Goal: Information Seeking & Learning: Learn about a topic

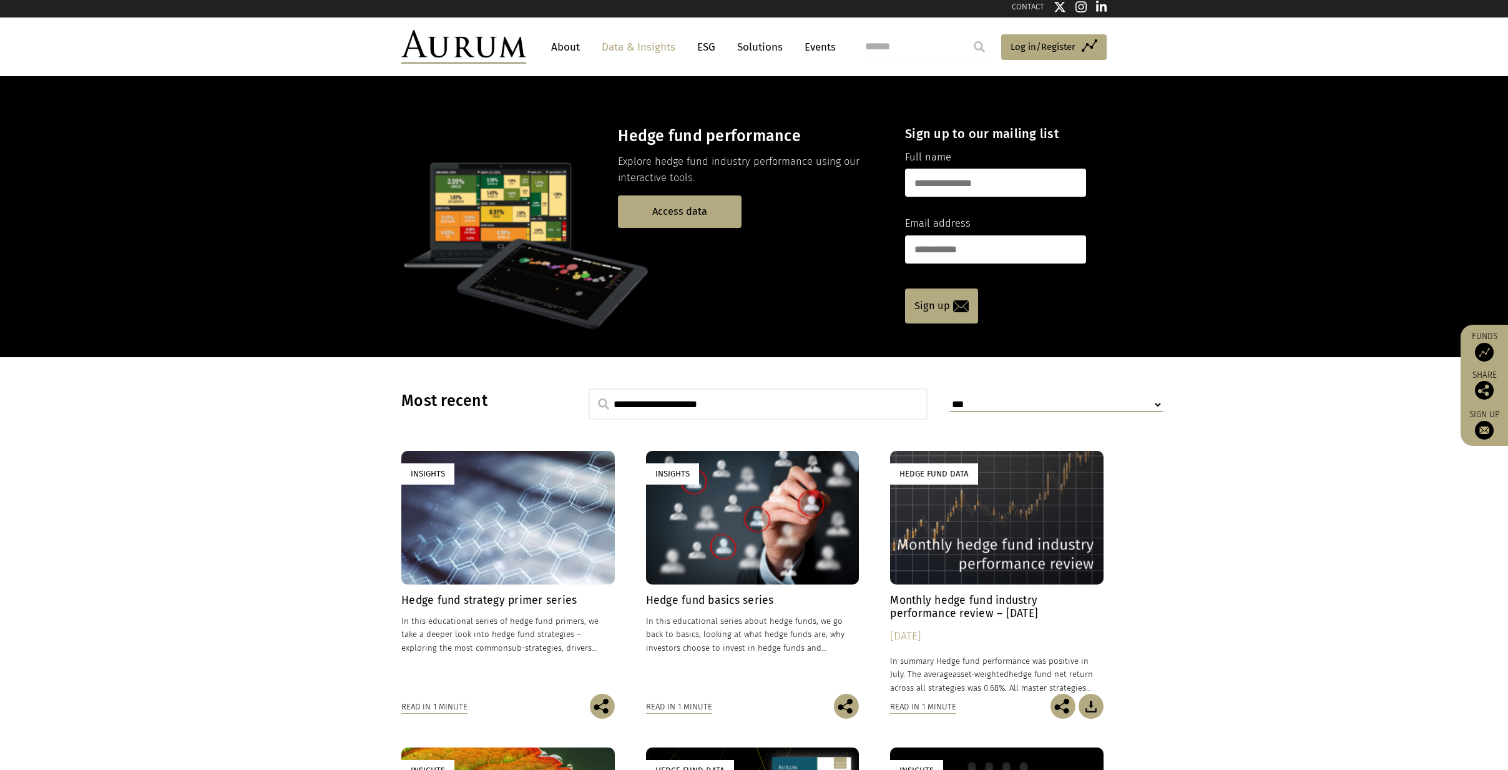
scroll to position [16, 0]
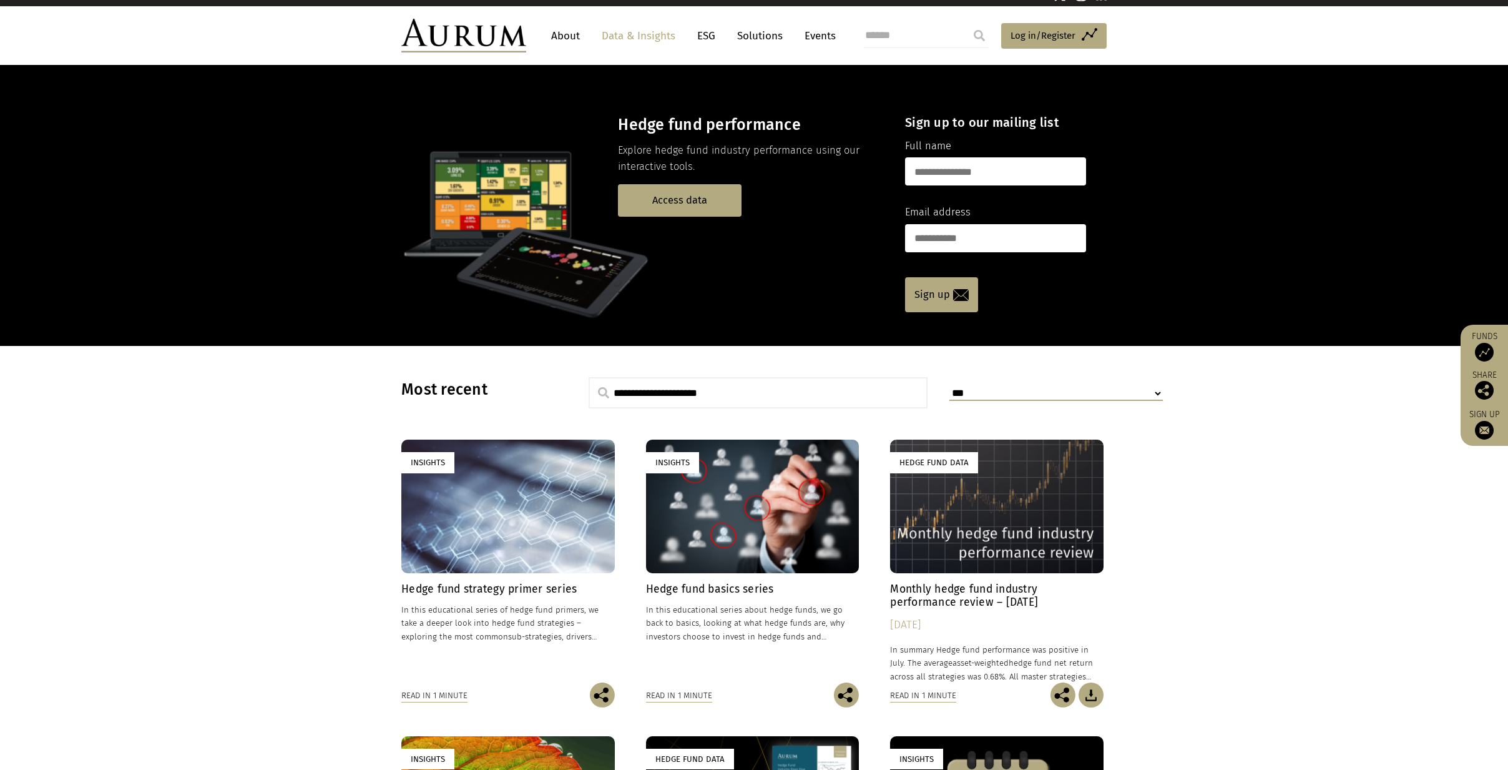
click at [736, 585] on h4 "Hedge fund basics series" at bounding box center [752, 588] width 213 height 13
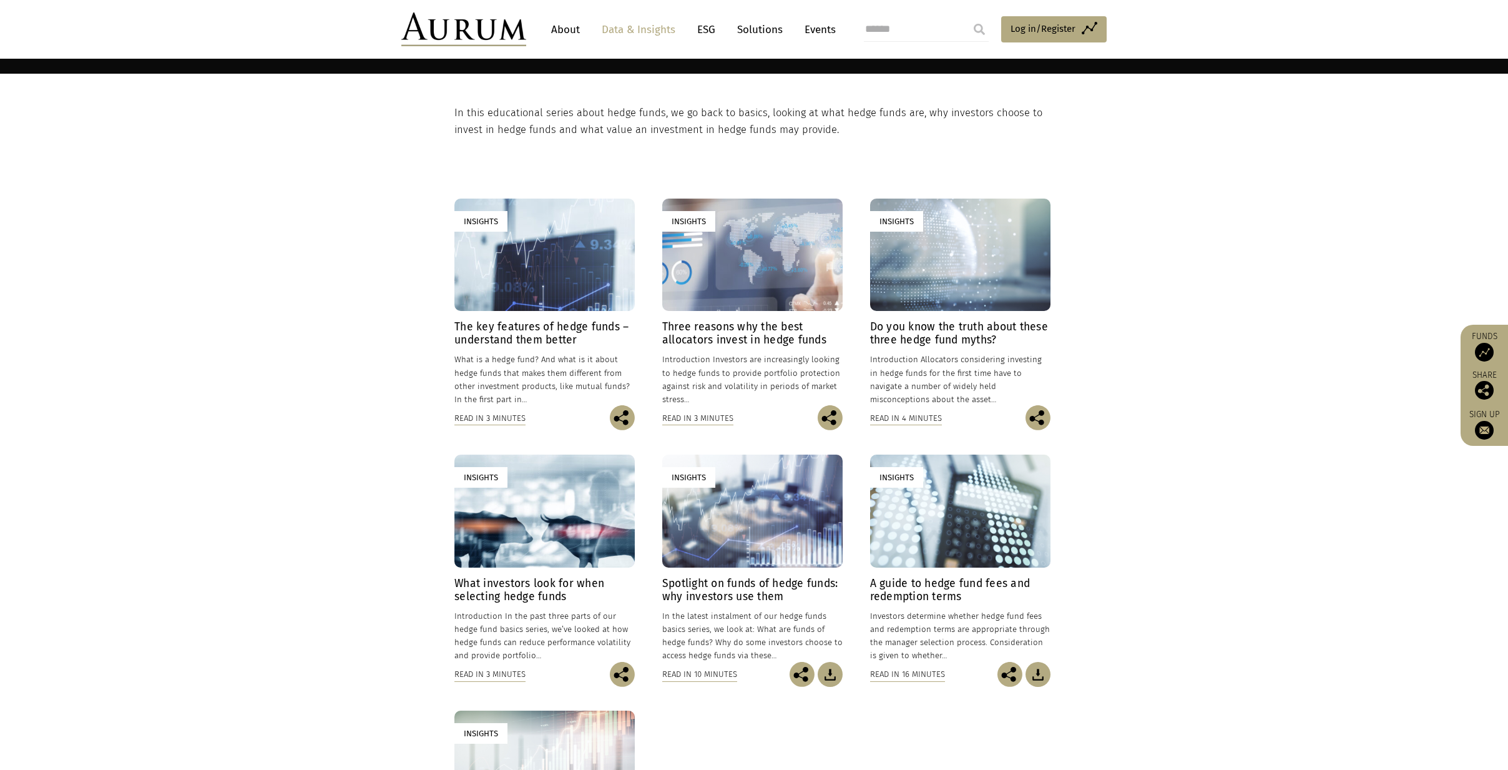
scroll to position [304, 0]
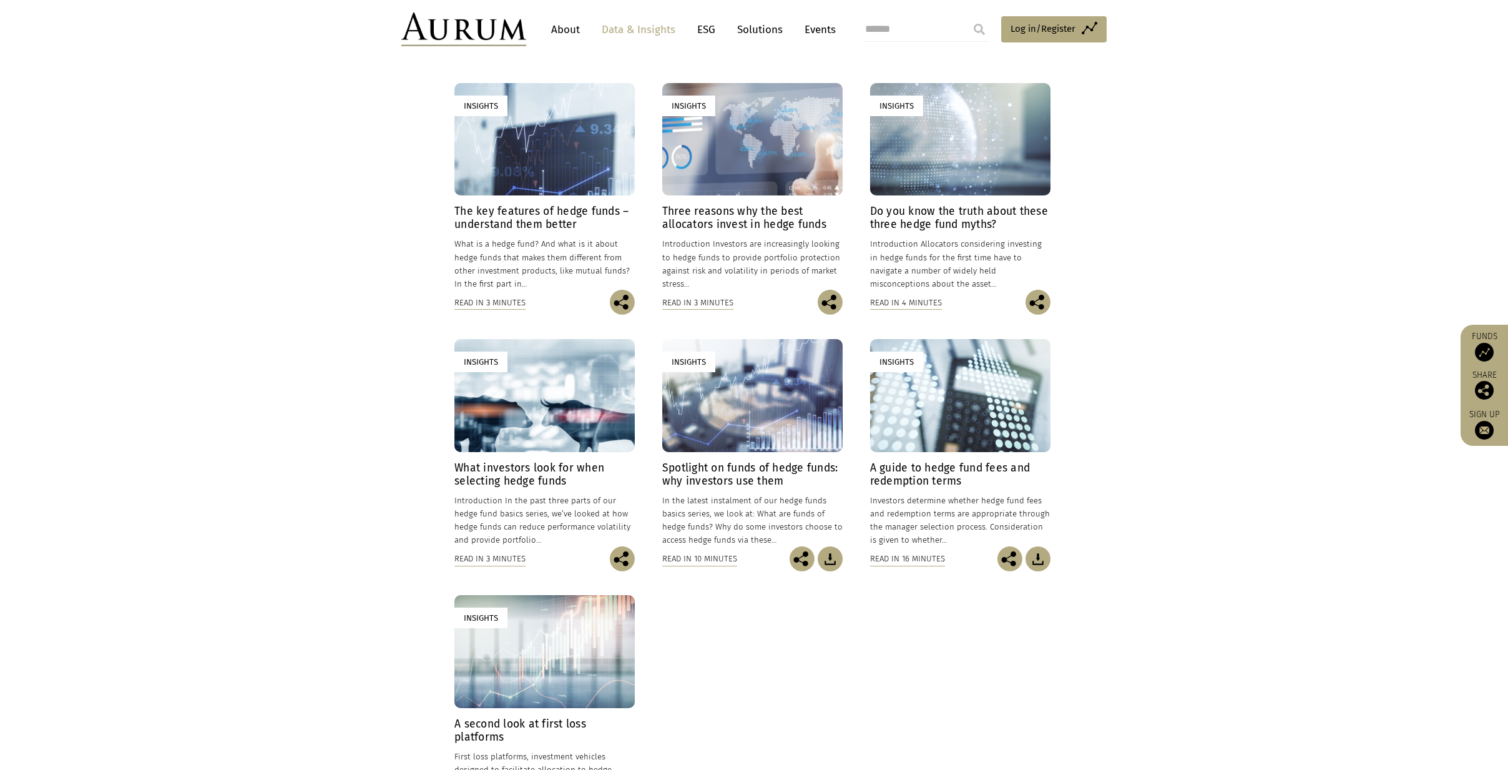
click at [832, 558] on img at bounding box center [830, 558] width 25 height 25
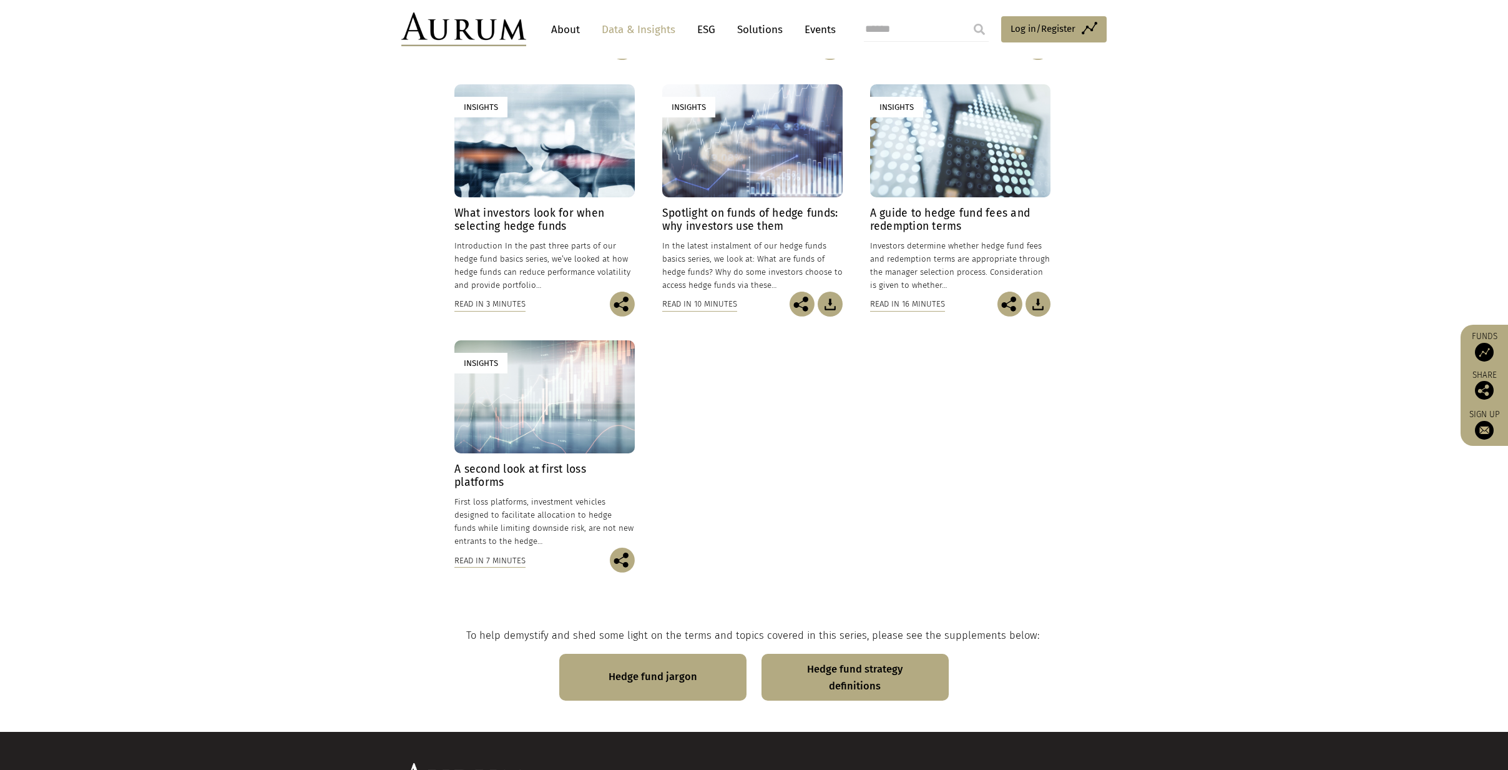
scroll to position [607, 0]
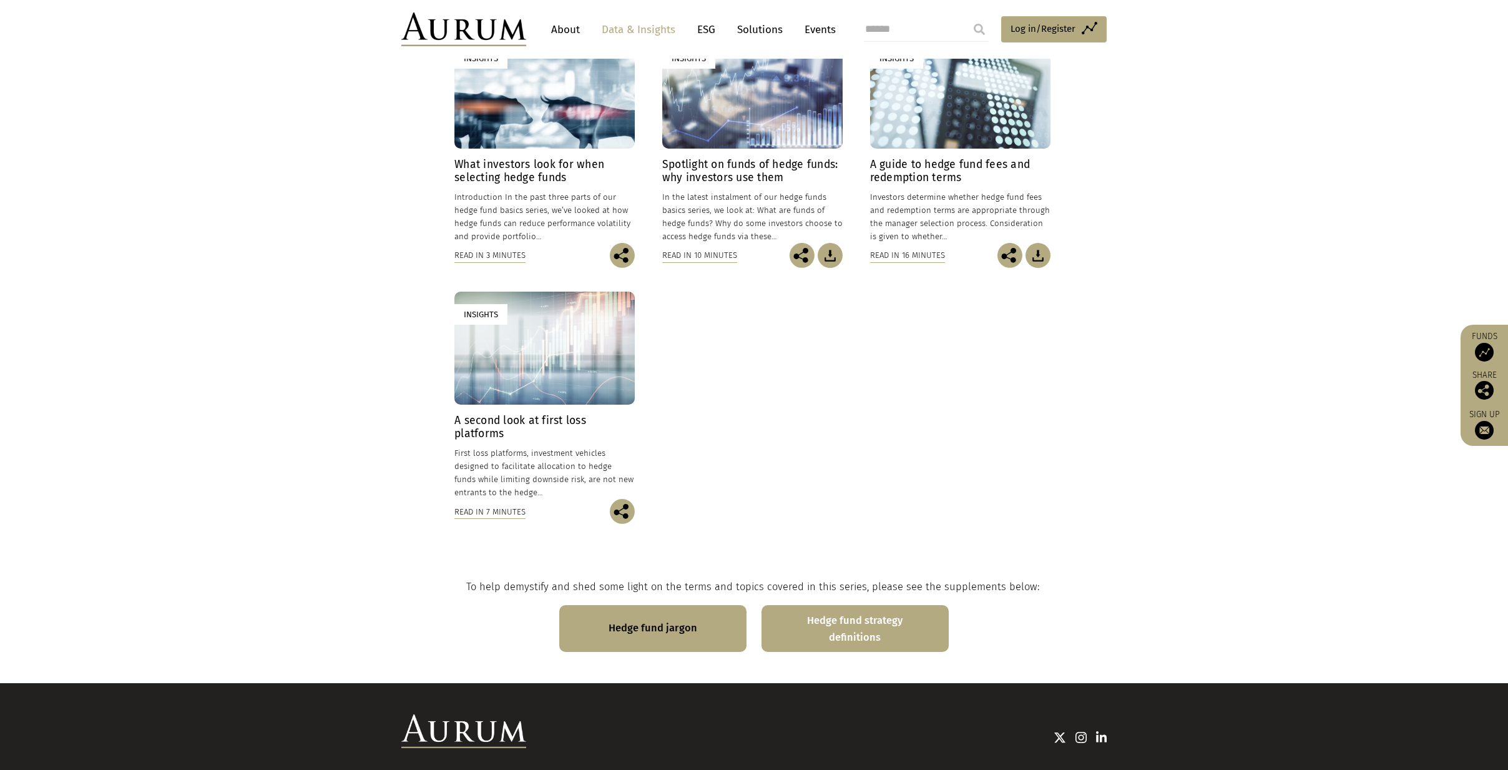
click at [844, 634] on link "Hedge fund strategy definitions" at bounding box center [854, 628] width 187 height 47
click at [662, 625] on link "Hedge fund jargon" at bounding box center [652, 628] width 187 height 47
click at [826, 253] on img at bounding box center [830, 255] width 25 height 25
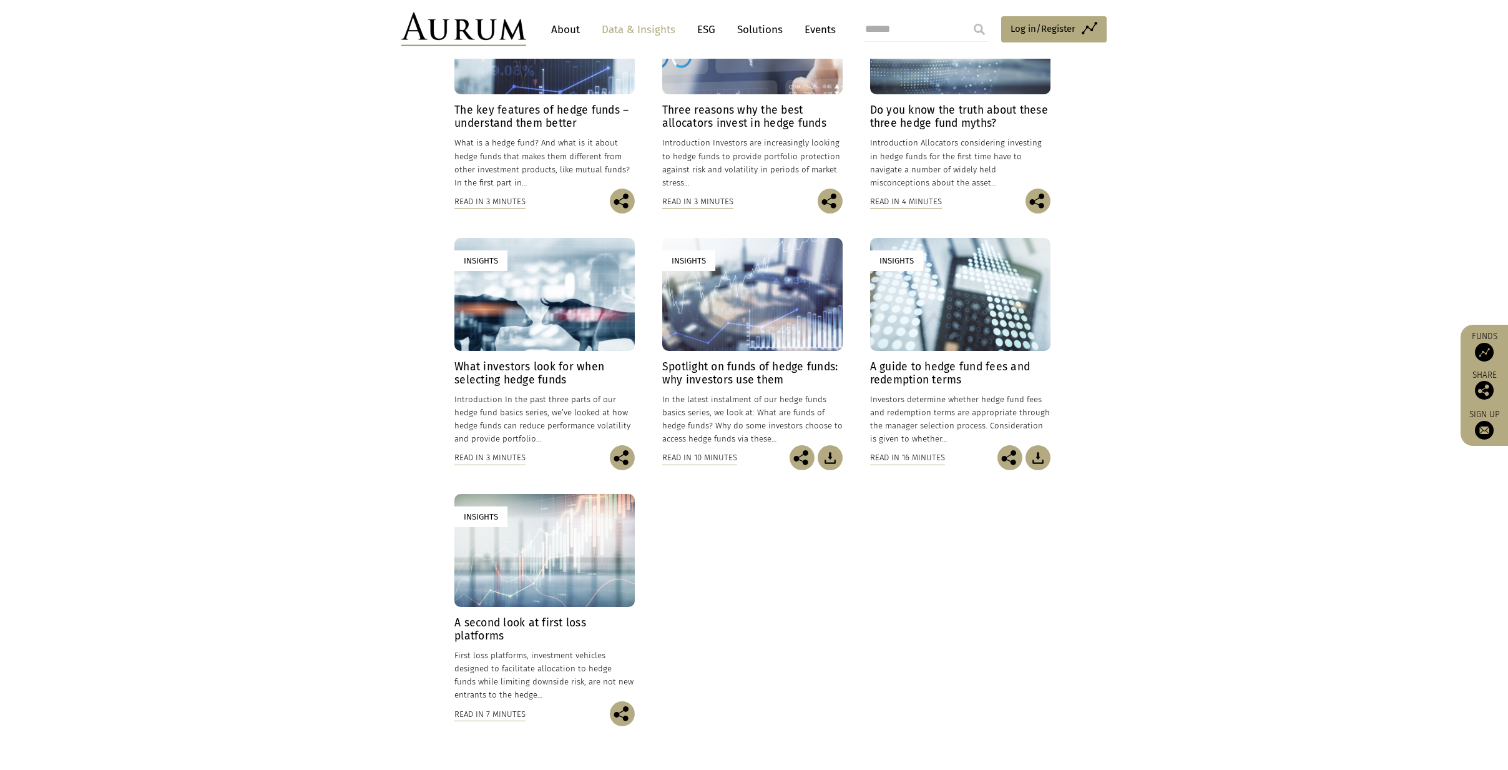
scroll to position [195, 0]
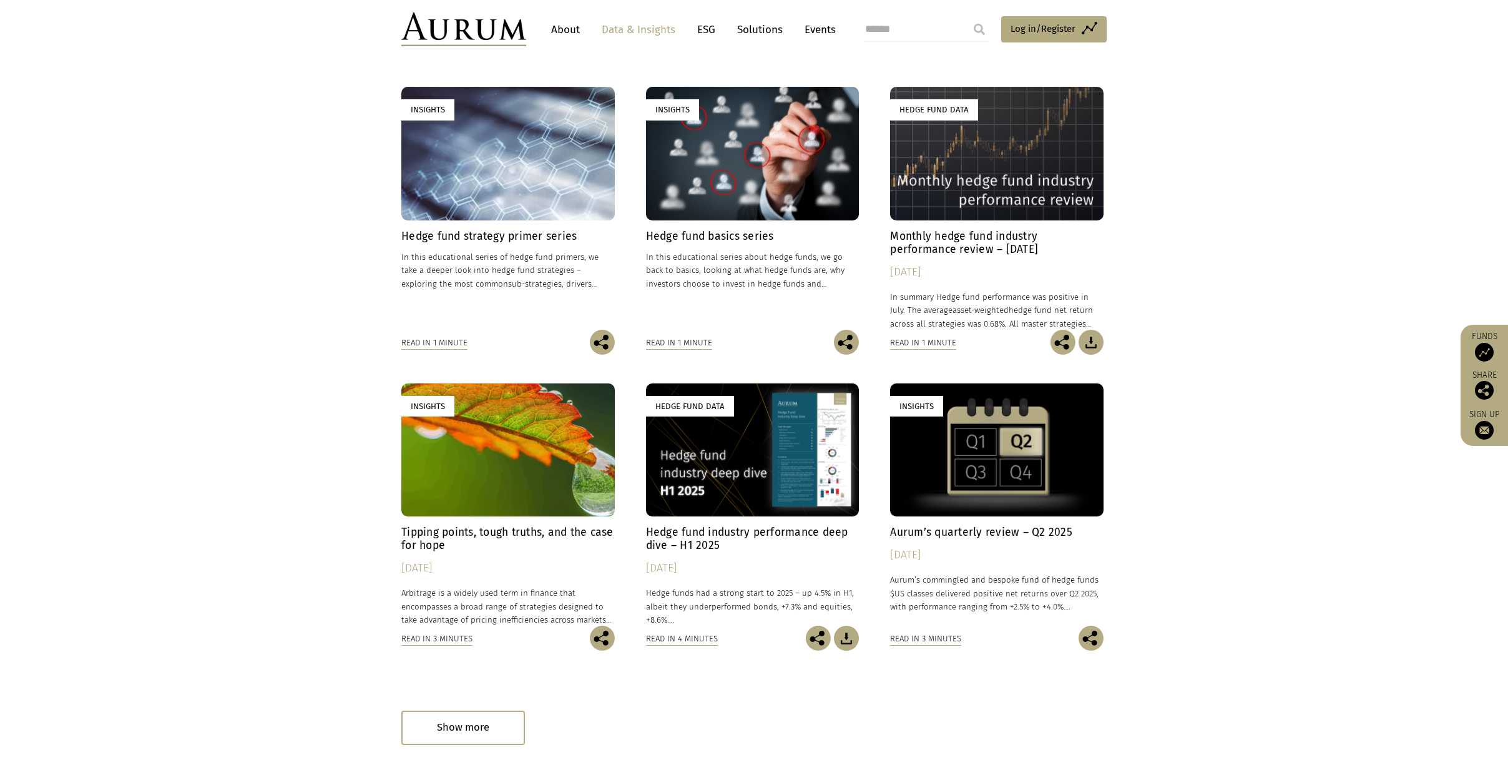
scroll to position [382, 0]
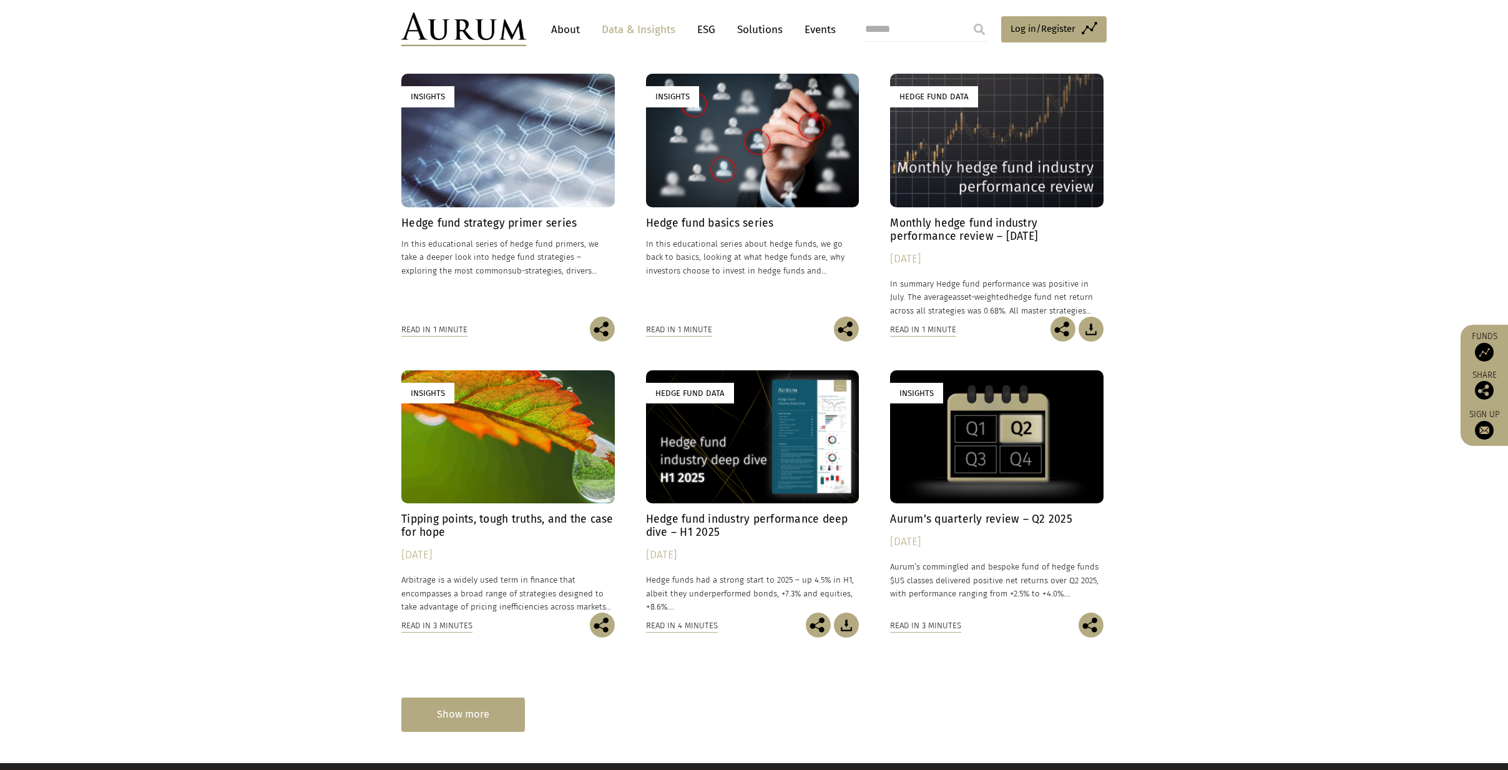
click at [497, 723] on div "Show more" at bounding box center [463, 714] width 124 height 34
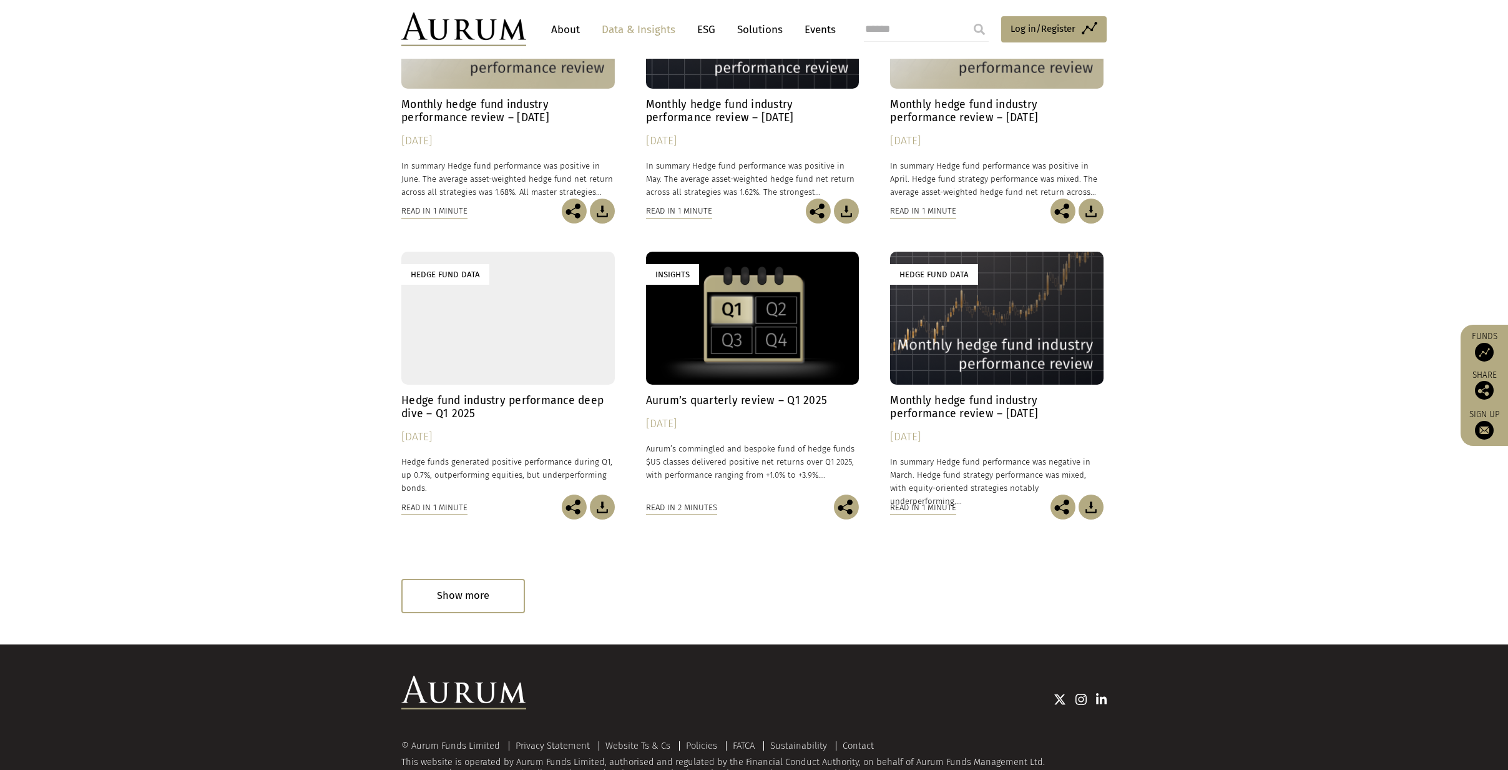
scroll to position [1131, 0]
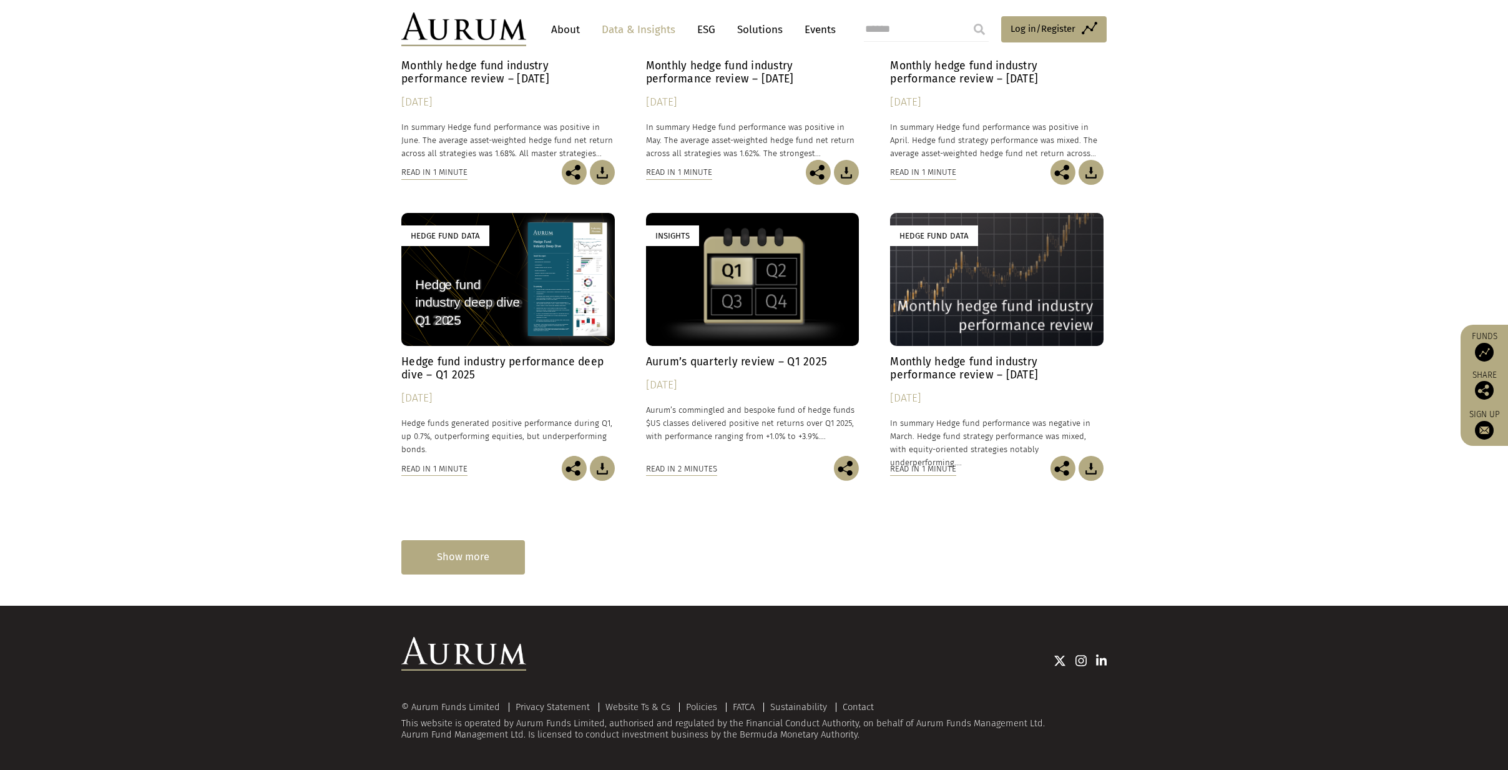
click at [431, 548] on div "Show more" at bounding box center [463, 557] width 124 height 34
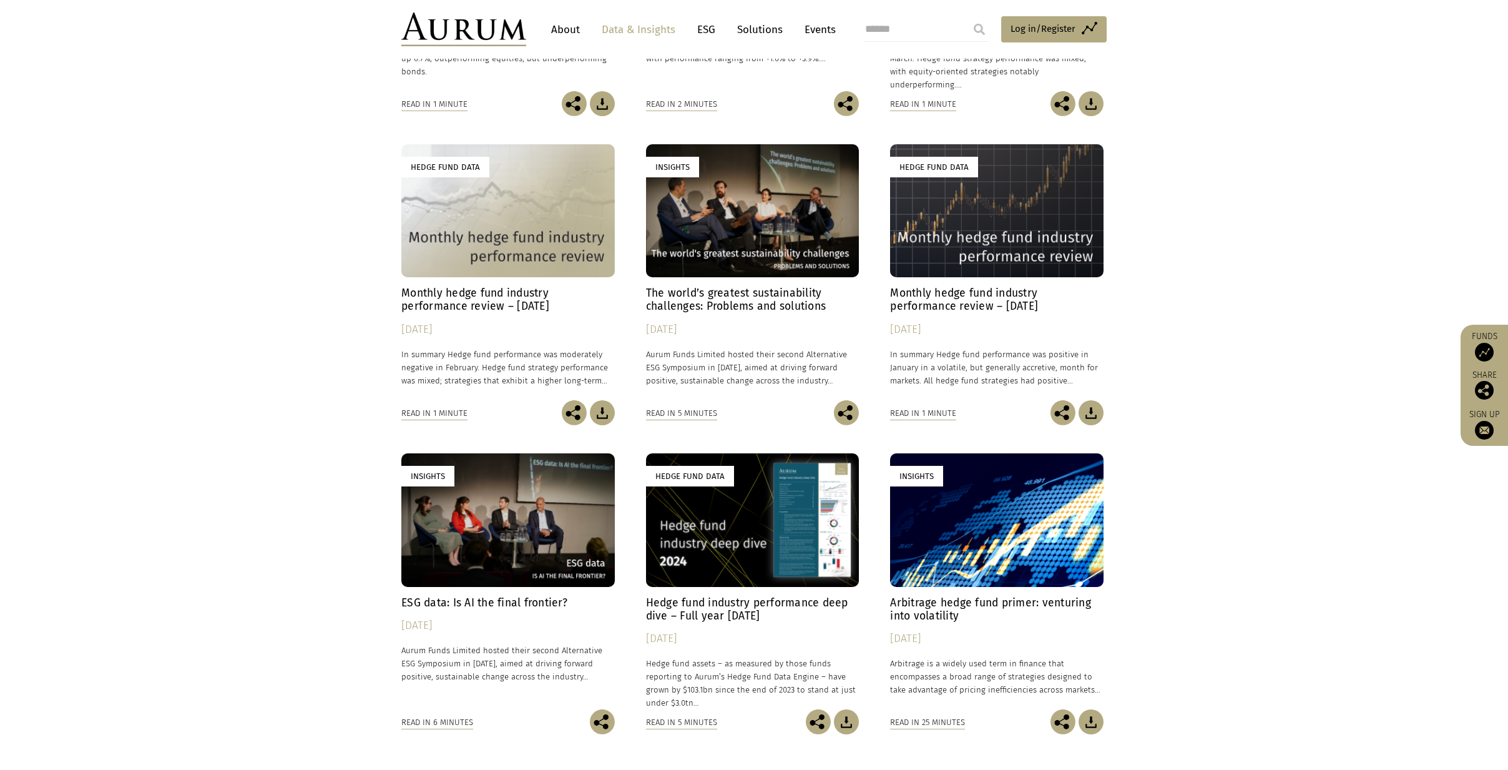
scroll to position [1550, 0]
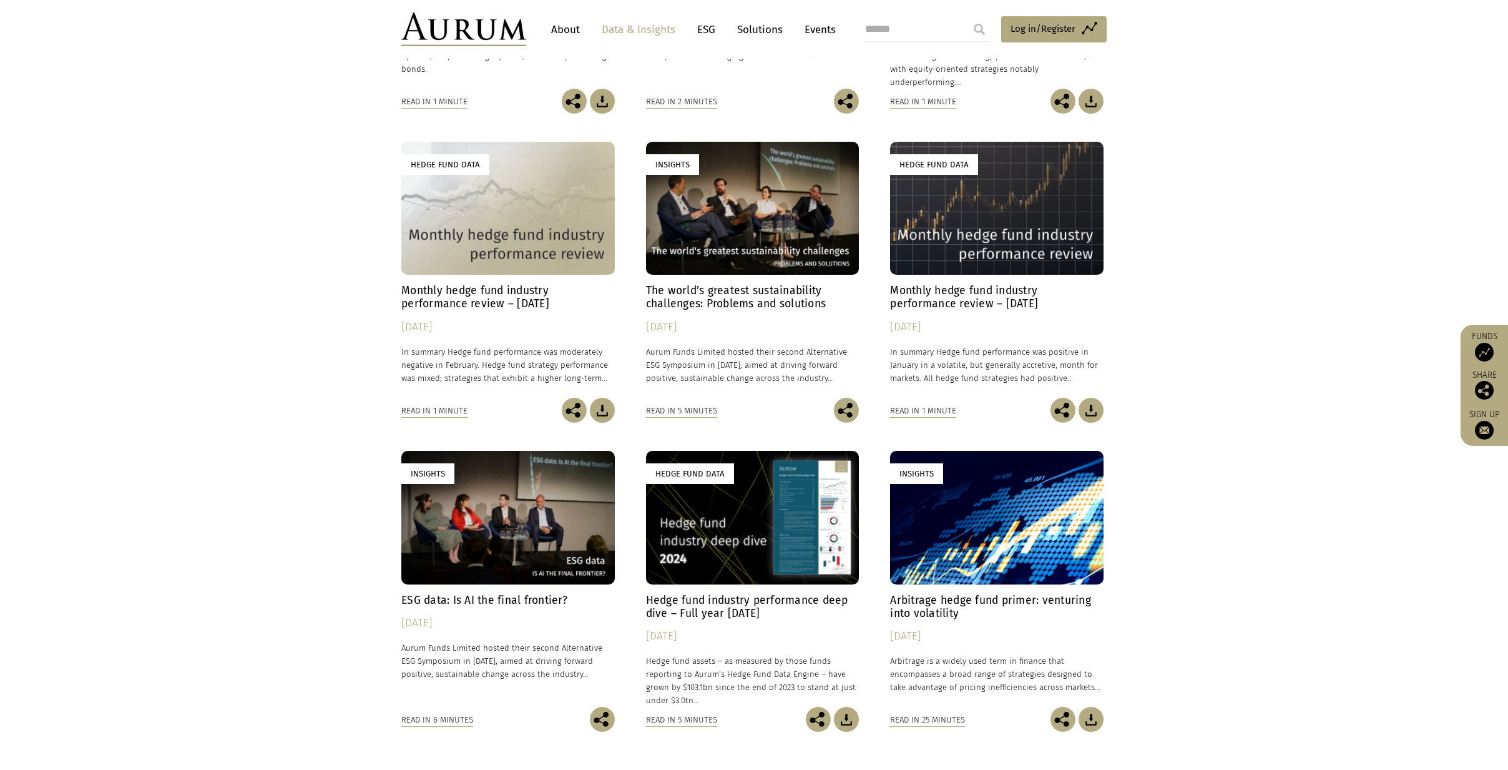
click at [1097, 721] on img at bounding box center [1090, 718] width 25 height 25
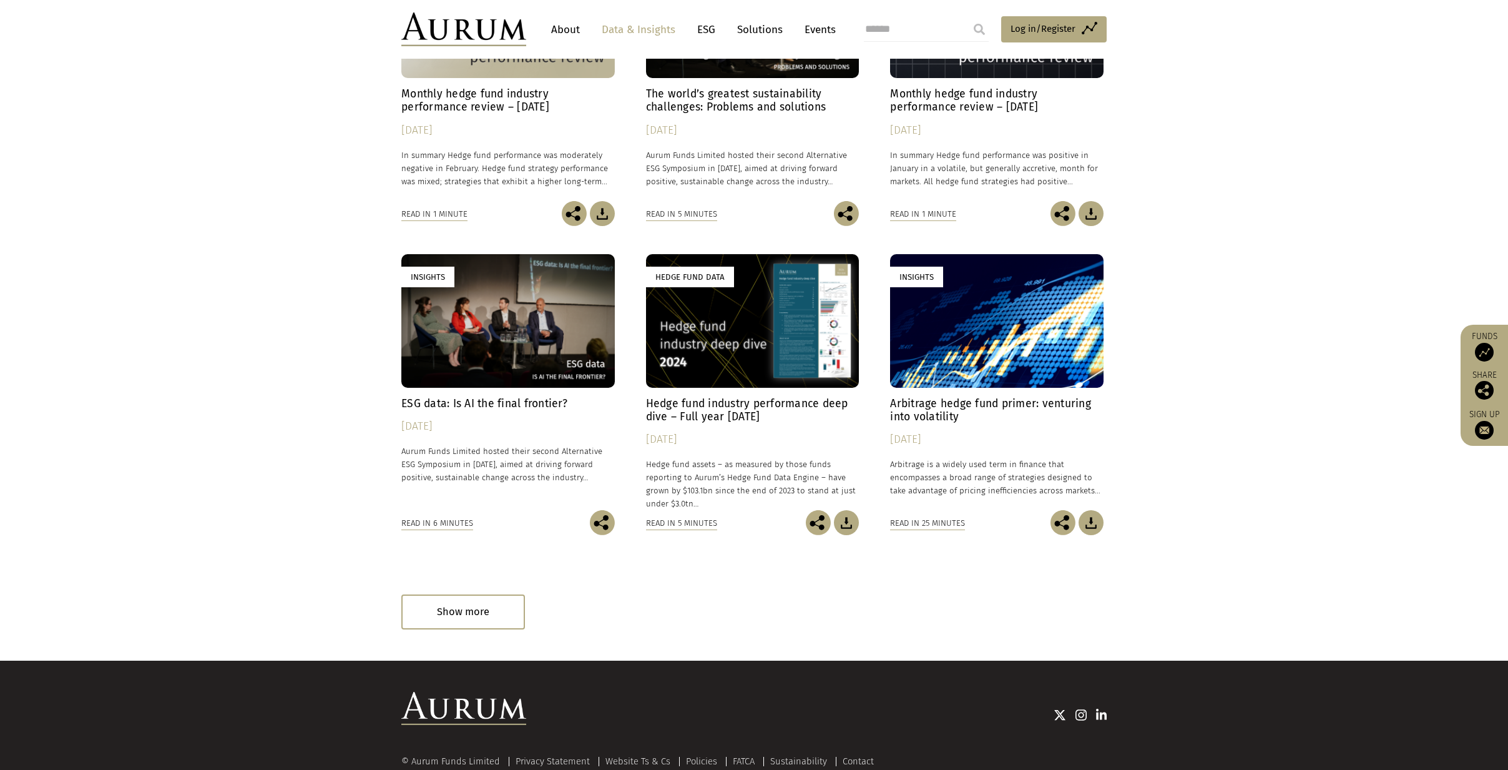
scroll to position [1757, 0]
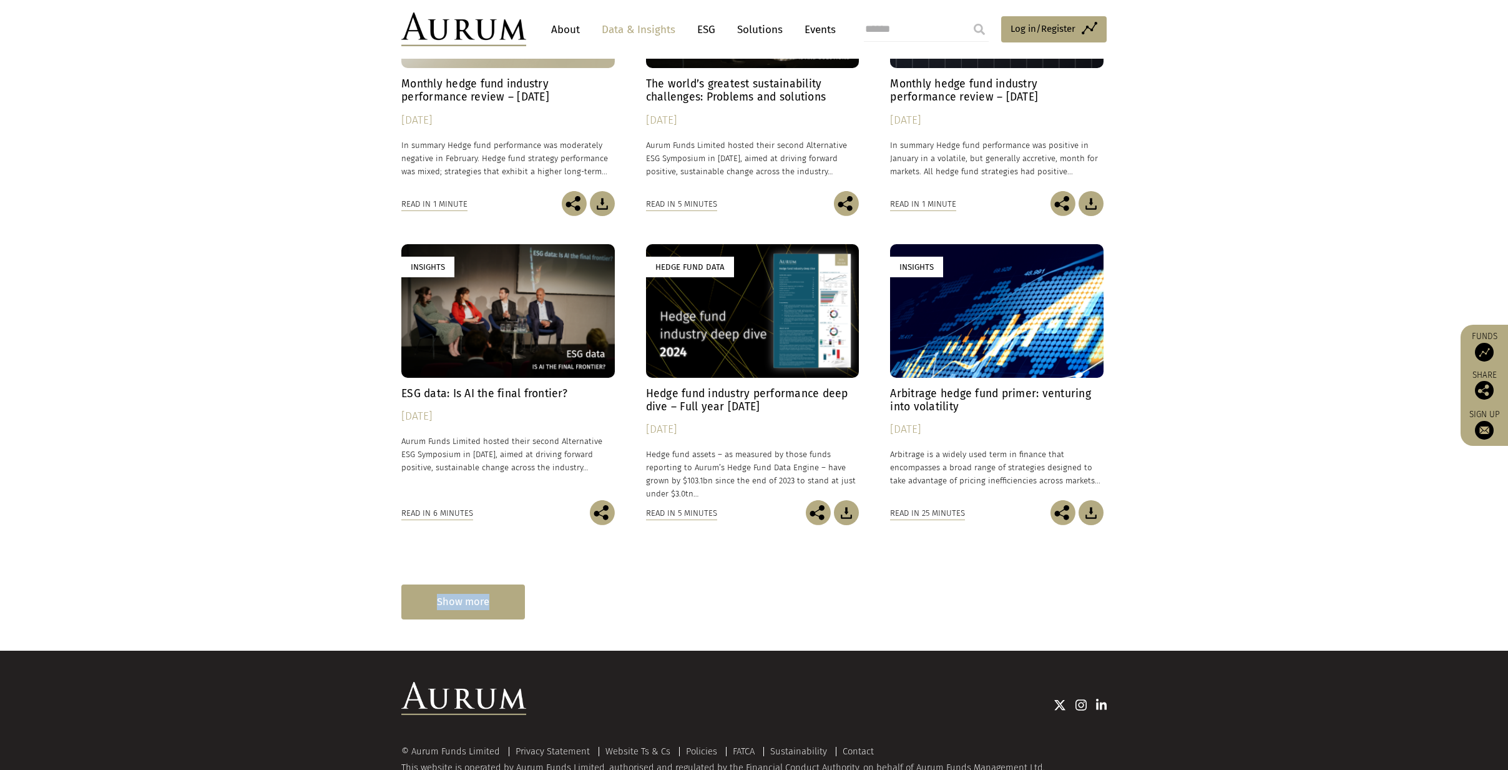
click at [494, 594] on div "Show more" at bounding box center [463, 601] width 124 height 34
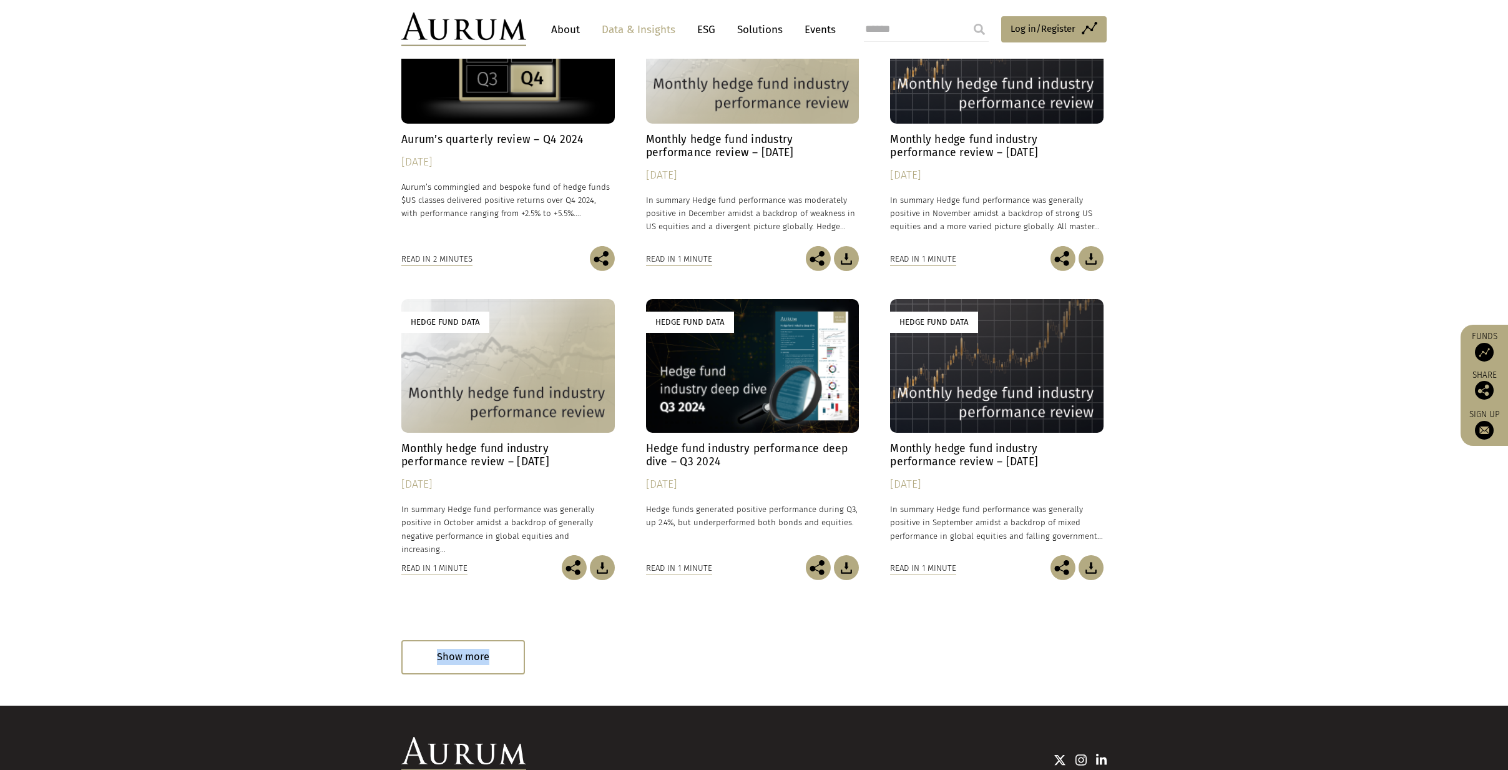
scroll to position [2419, 0]
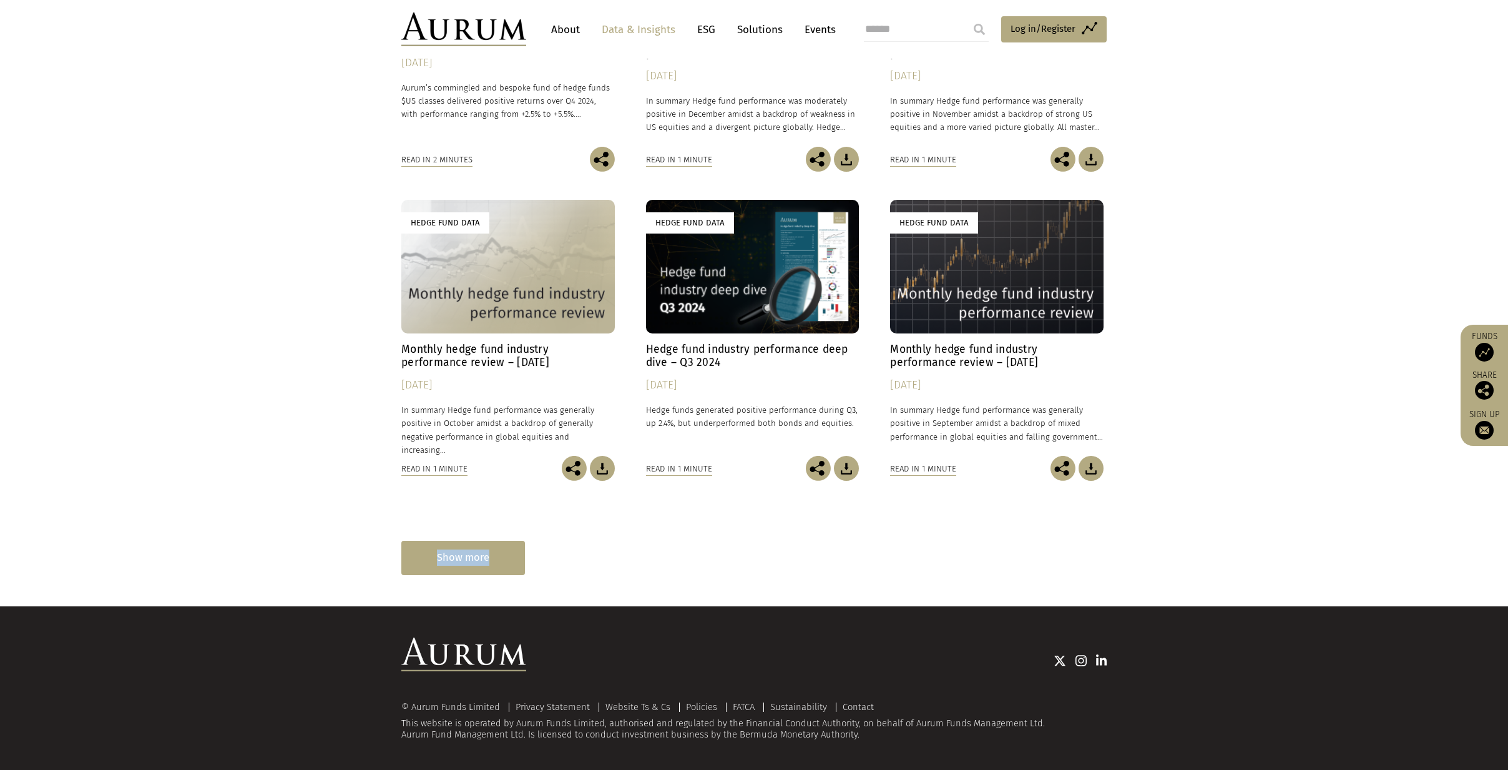
click at [482, 567] on div "Show more" at bounding box center [463, 557] width 124 height 34
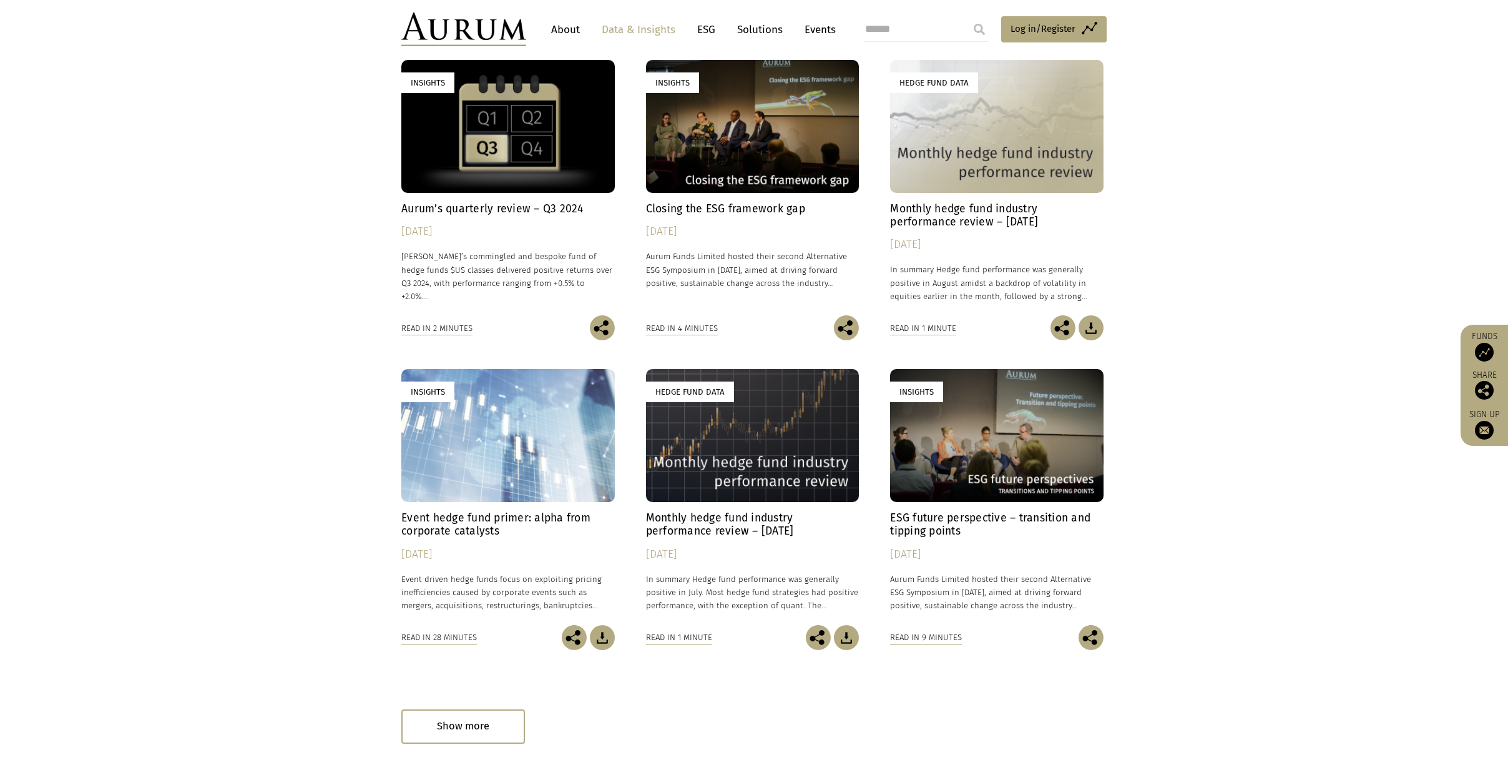
scroll to position [3014, 0]
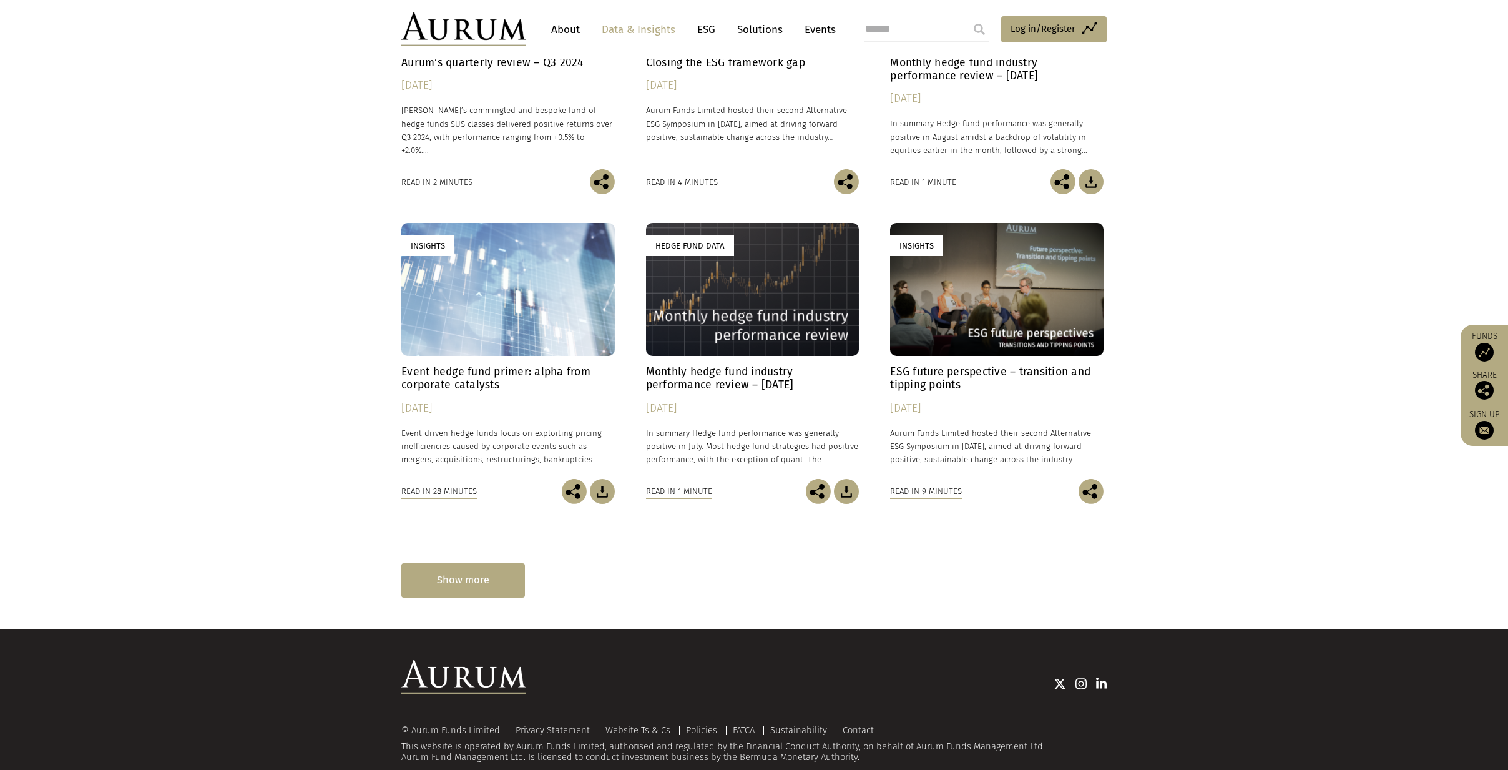
click at [464, 579] on div "Show more" at bounding box center [463, 580] width 124 height 34
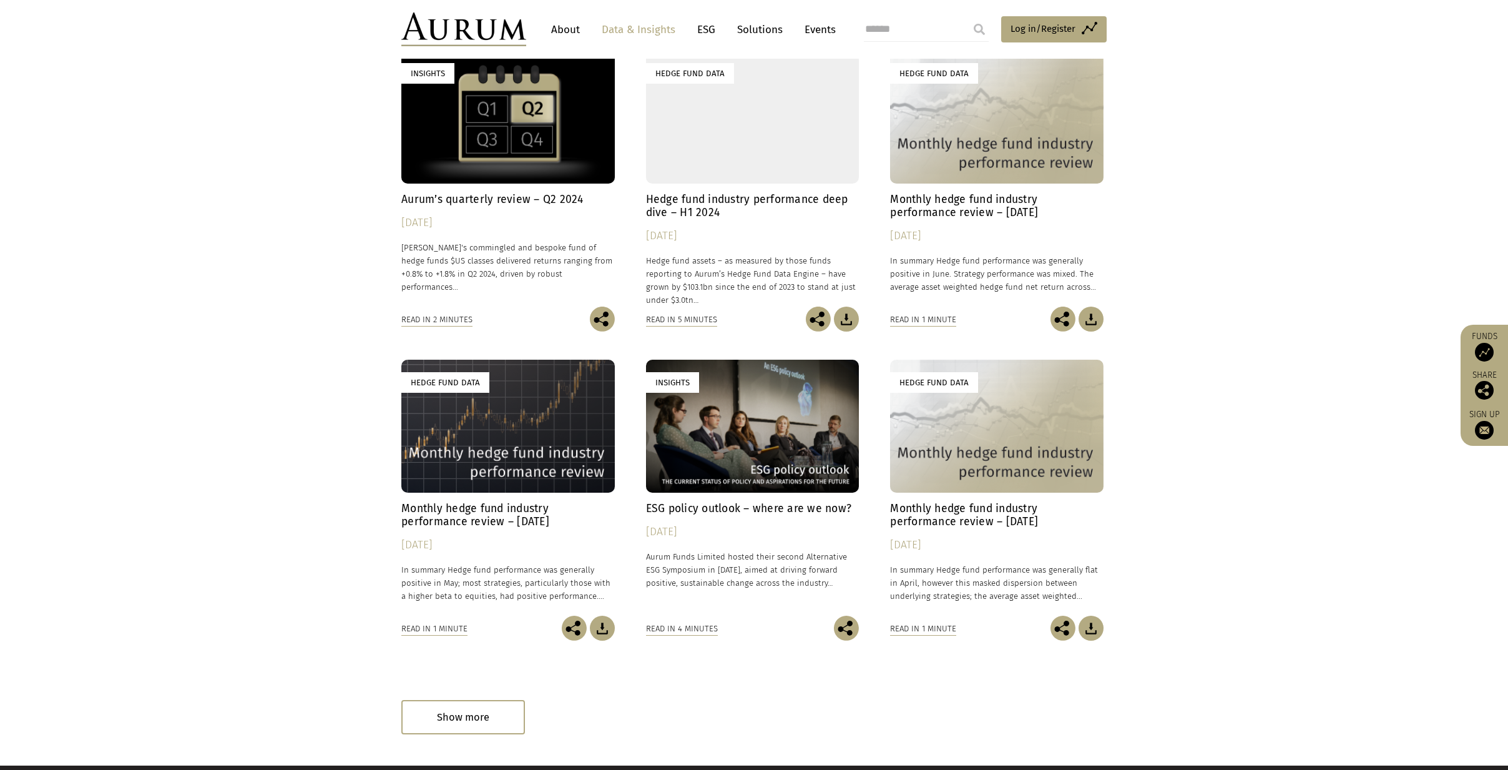
scroll to position [3633, 0]
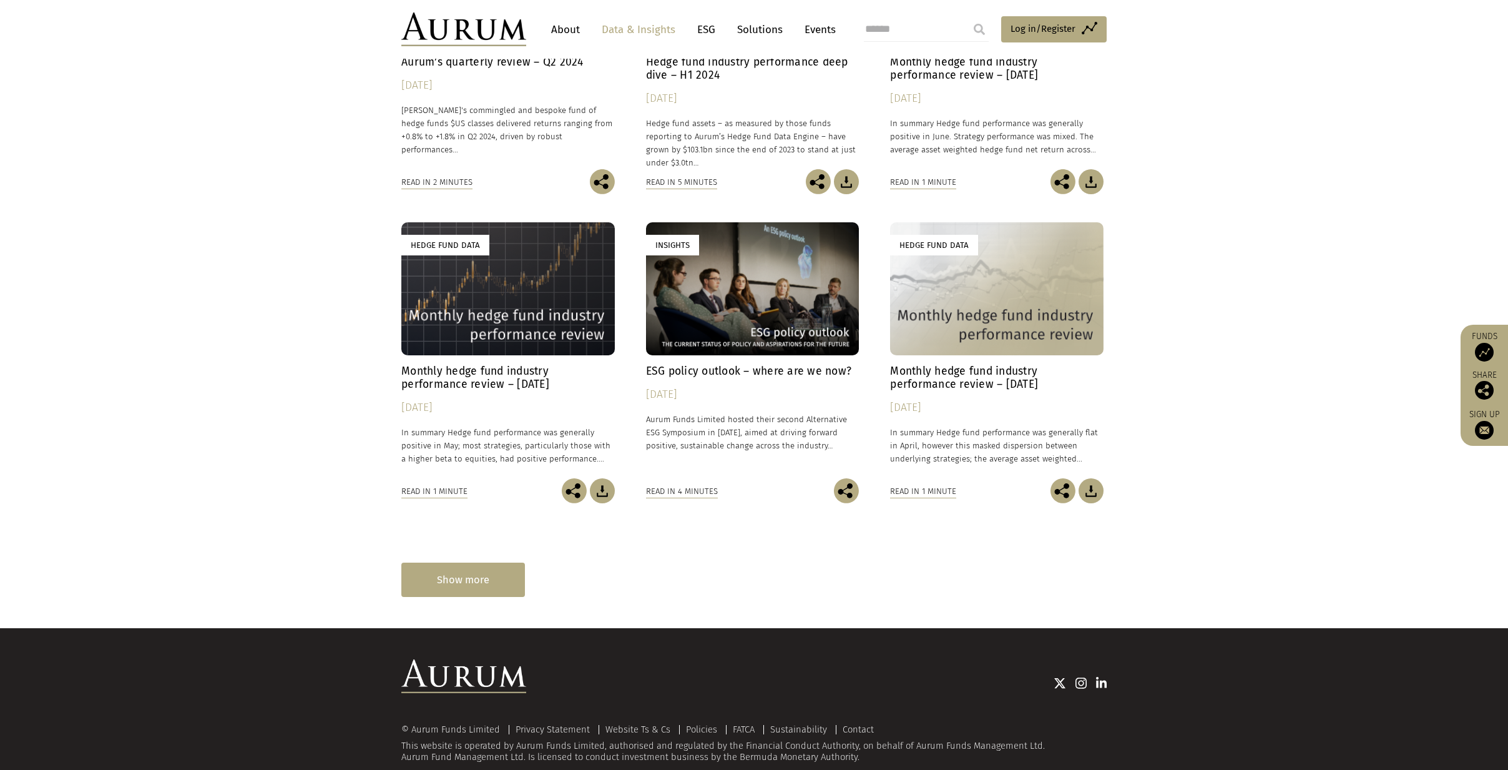
click at [469, 574] on div "Show more" at bounding box center [463, 579] width 124 height 34
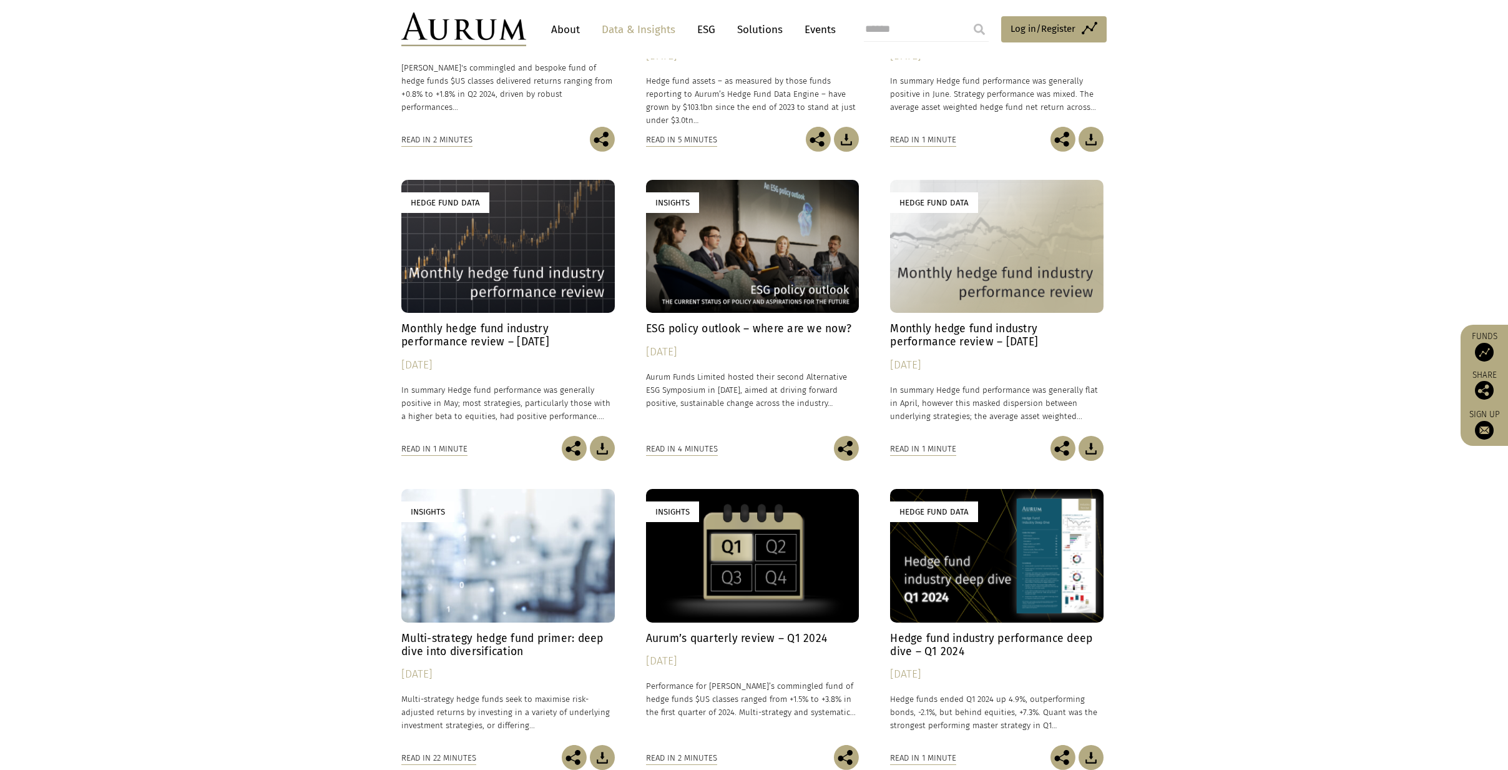
scroll to position [3683, 0]
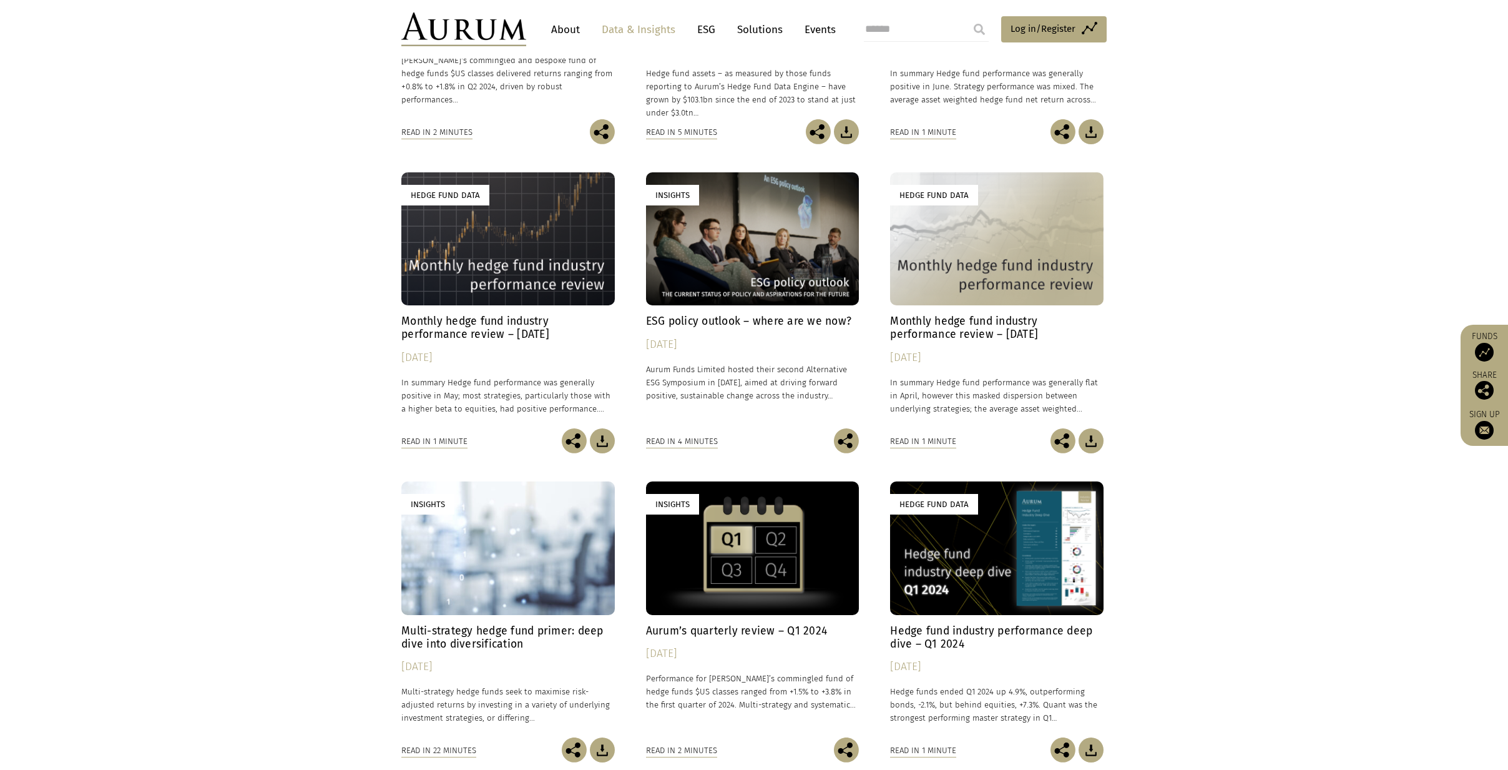
click at [612, 750] on img at bounding box center [602, 749] width 25 height 25
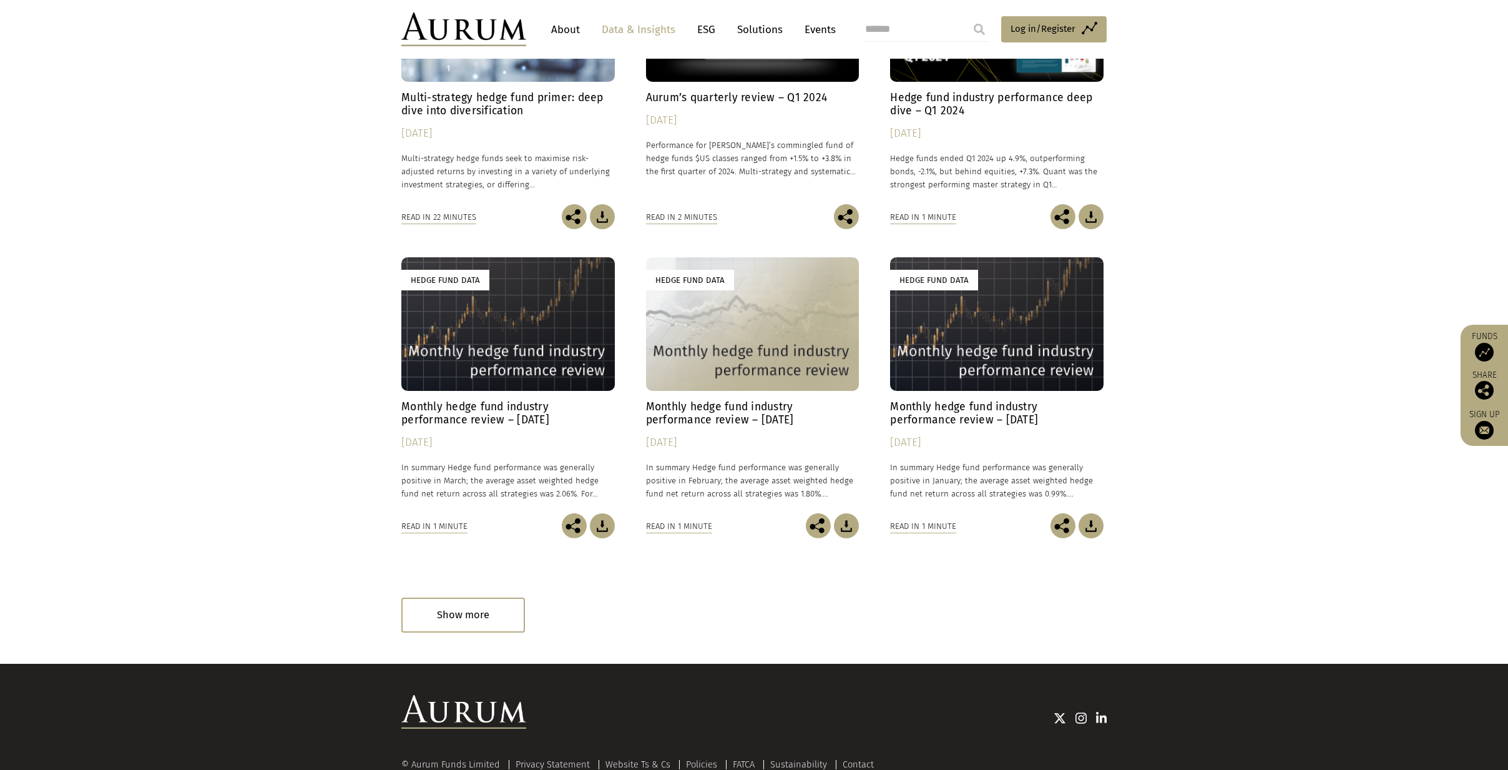
scroll to position [4273, 0]
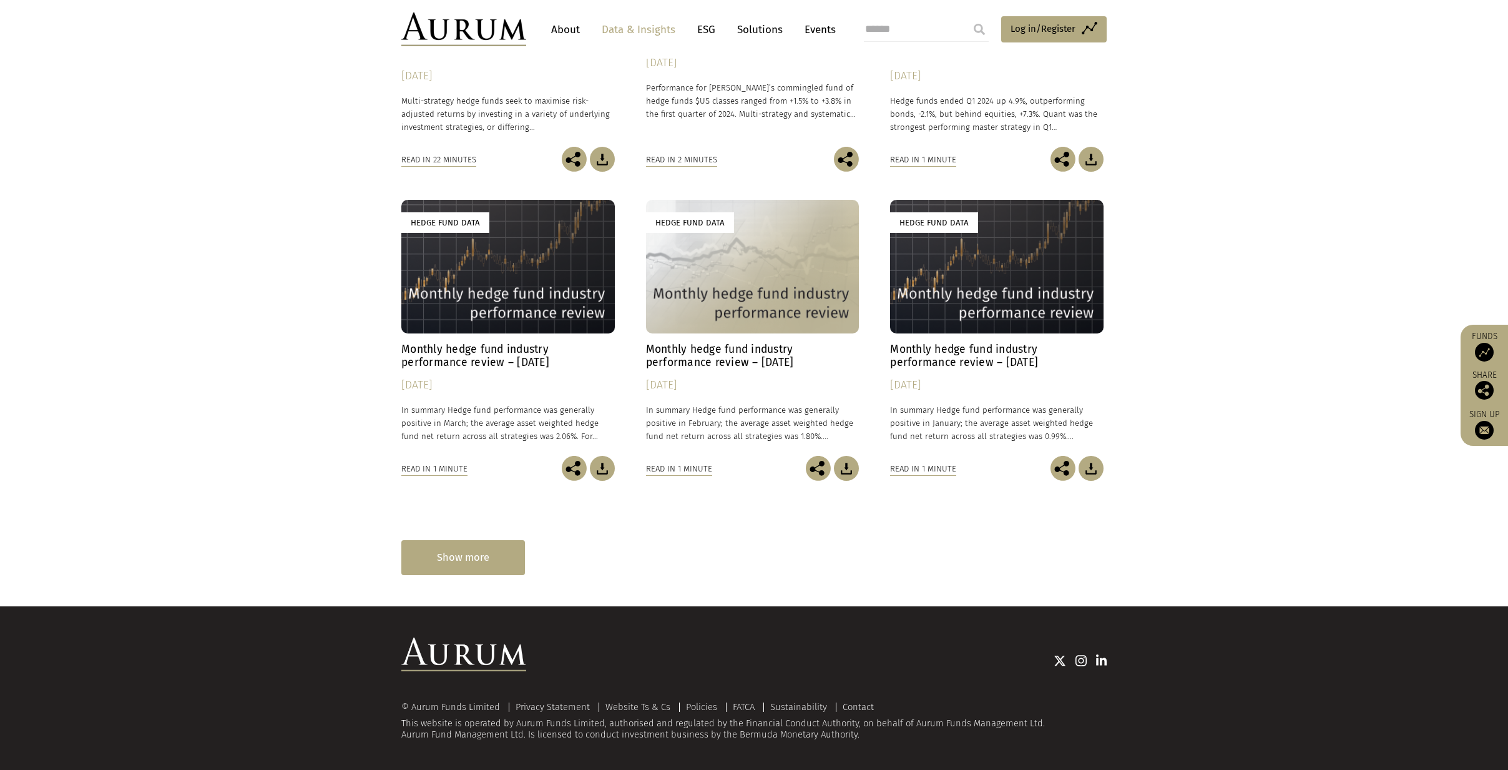
click at [495, 557] on div "Show more" at bounding box center [463, 557] width 124 height 34
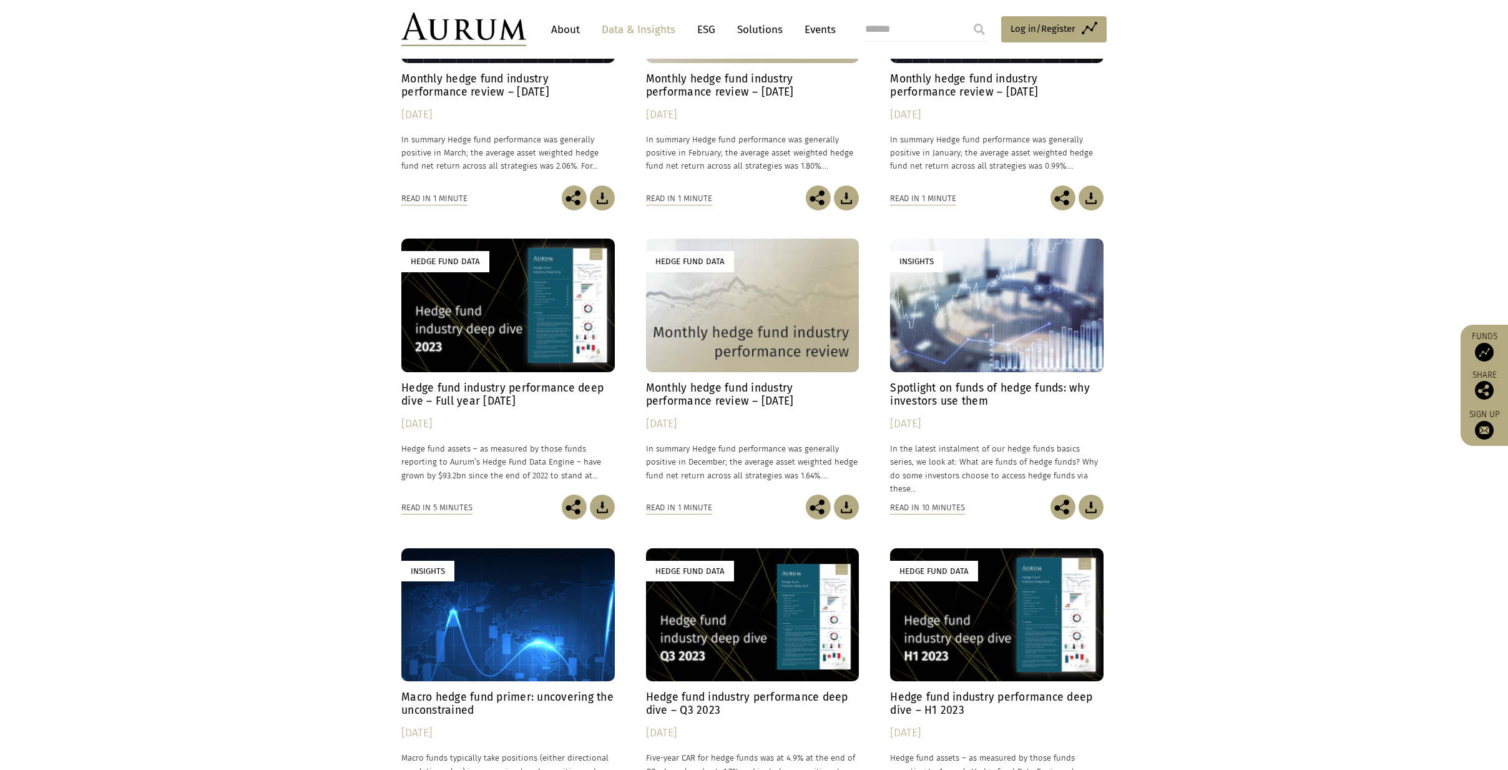
scroll to position [4891, 0]
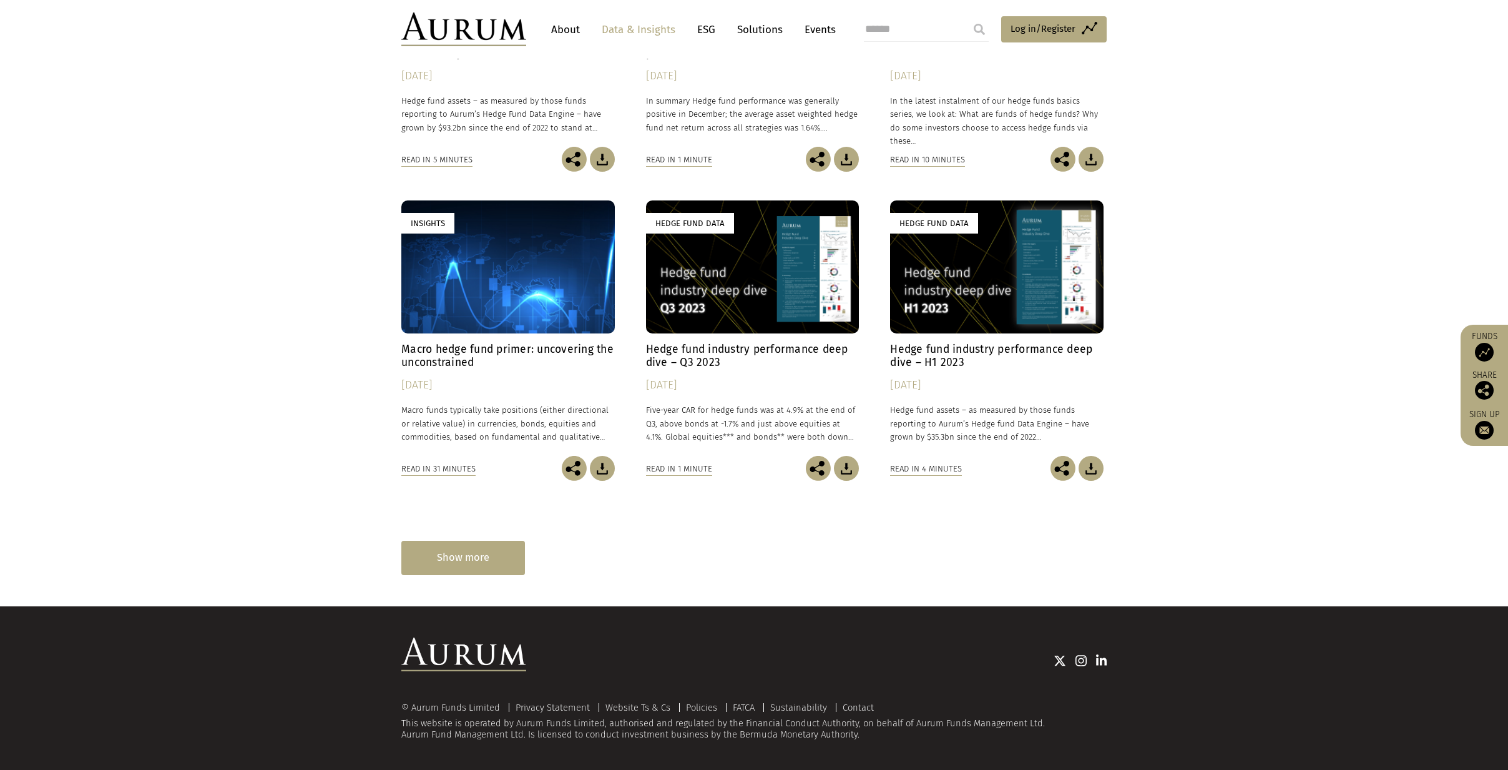
click at [512, 569] on div "Show more" at bounding box center [463, 557] width 124 height 34
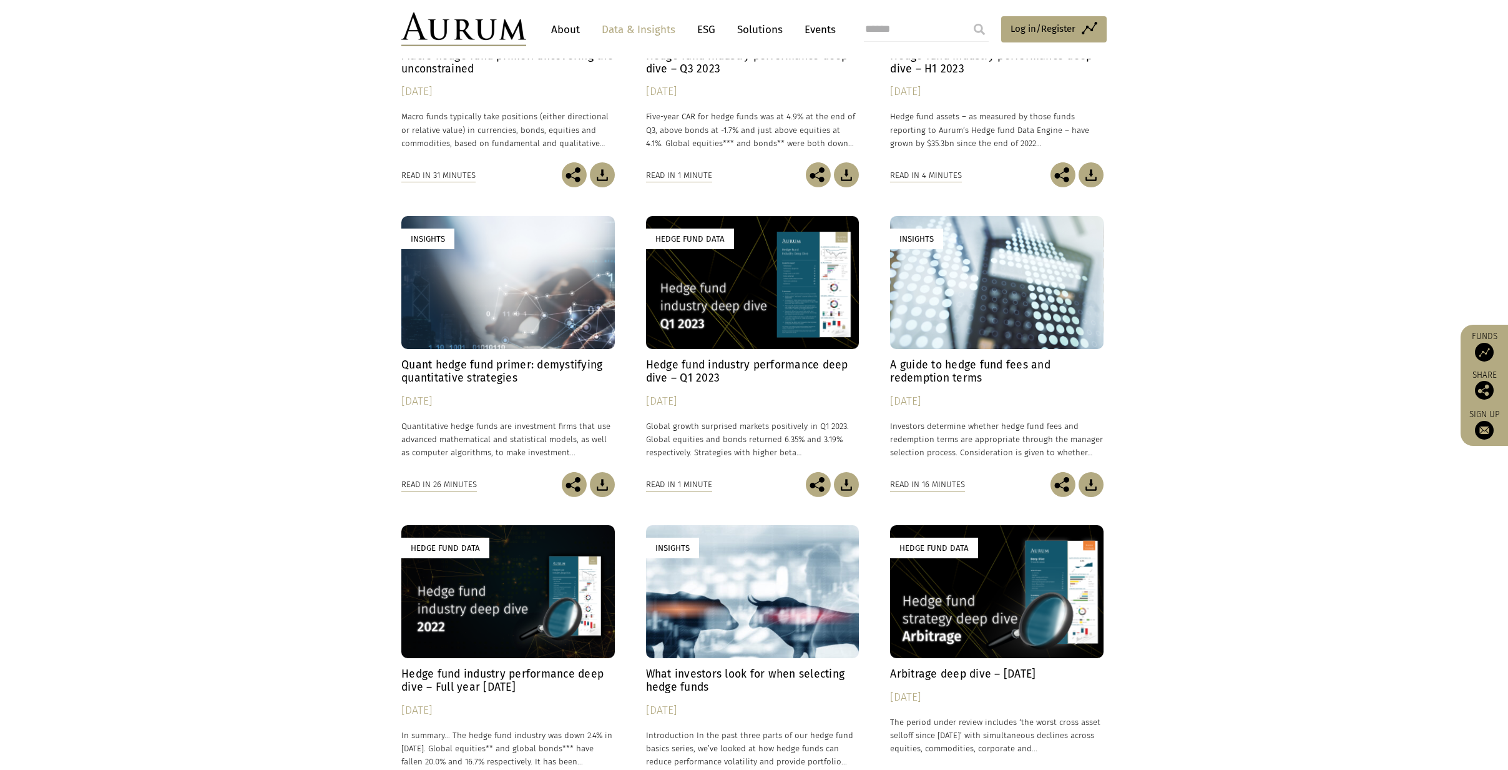
scroll to position [5242, 0]
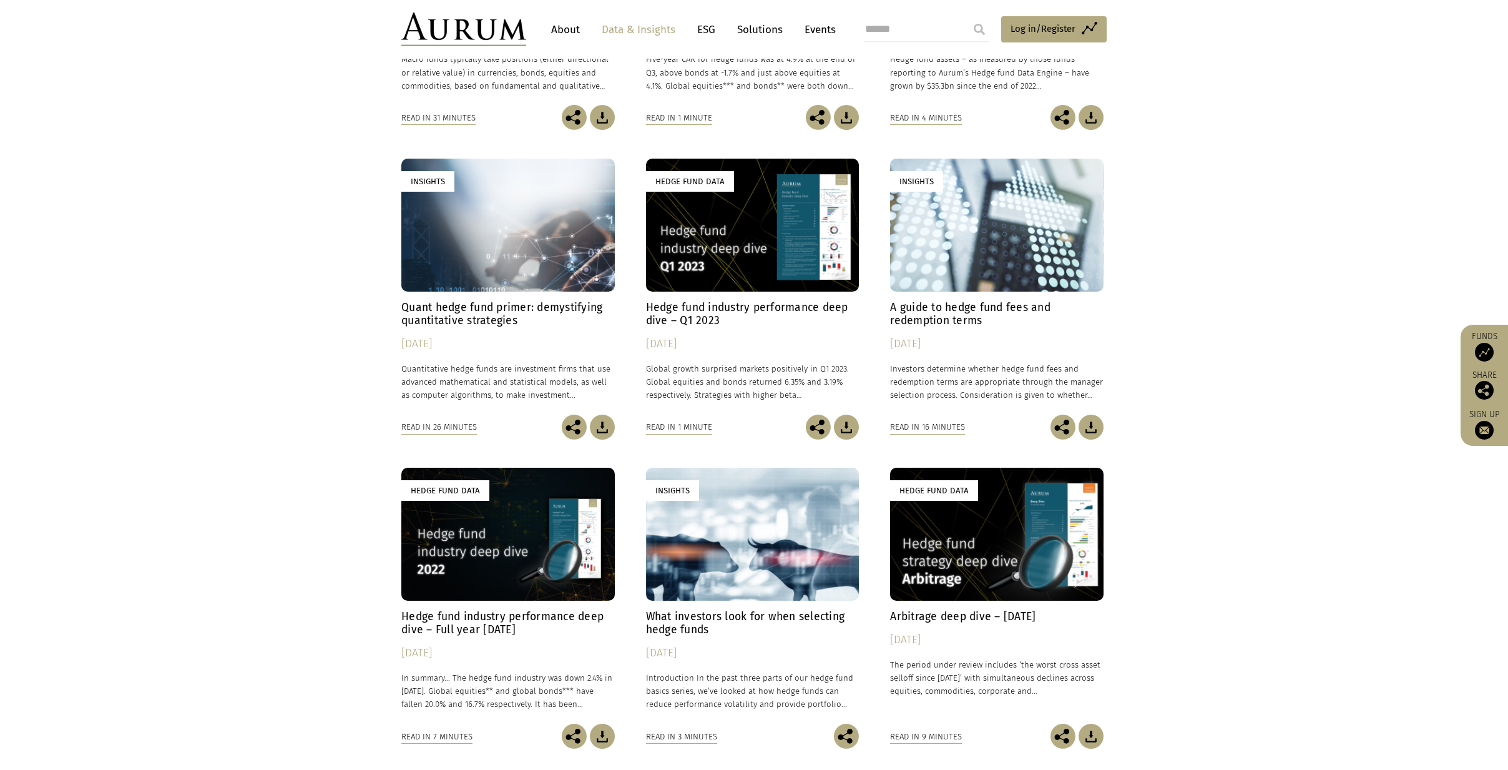
click at [1098, 738] on img at bounding box center [1090, 735] width 25 height 25
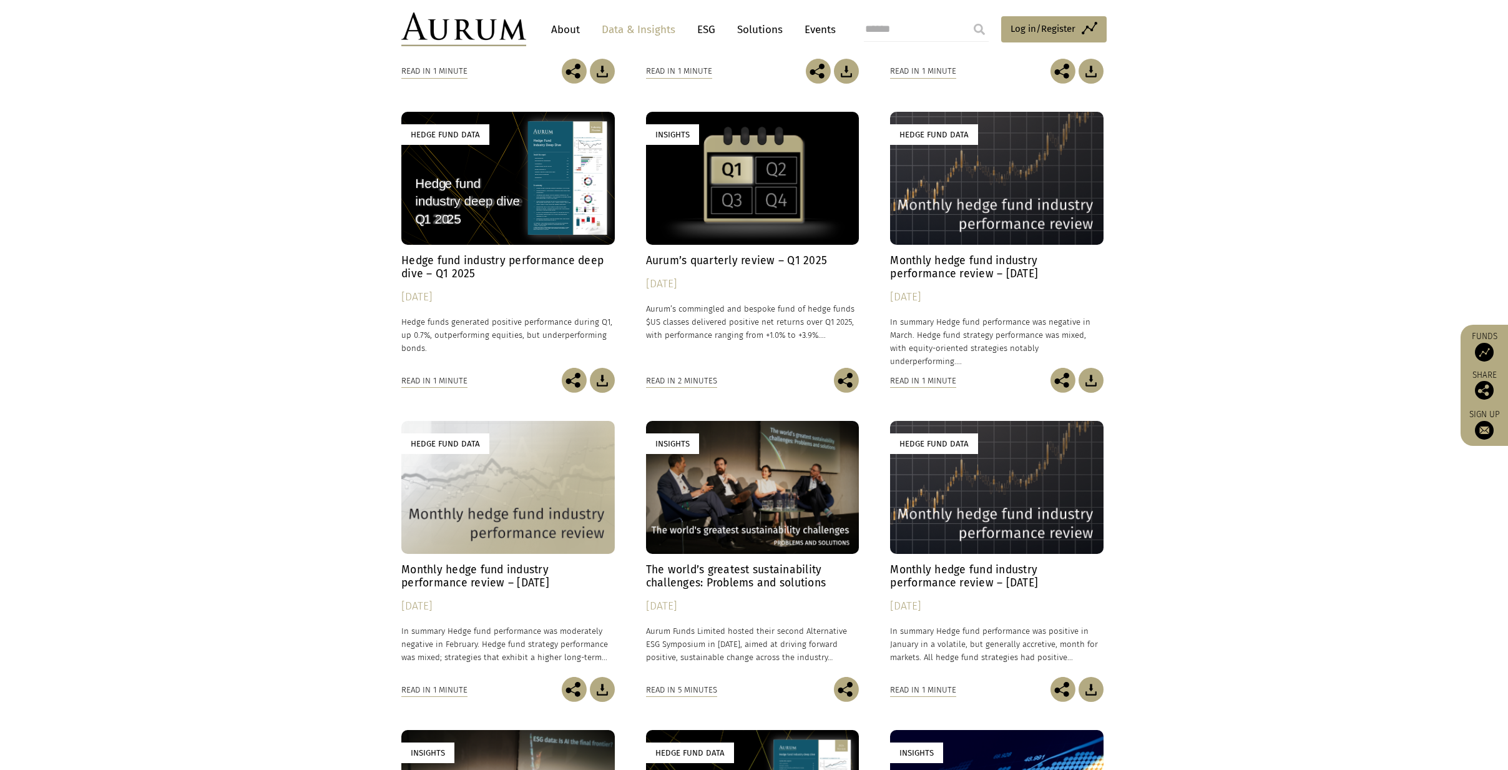
scroll to position [0, 0]
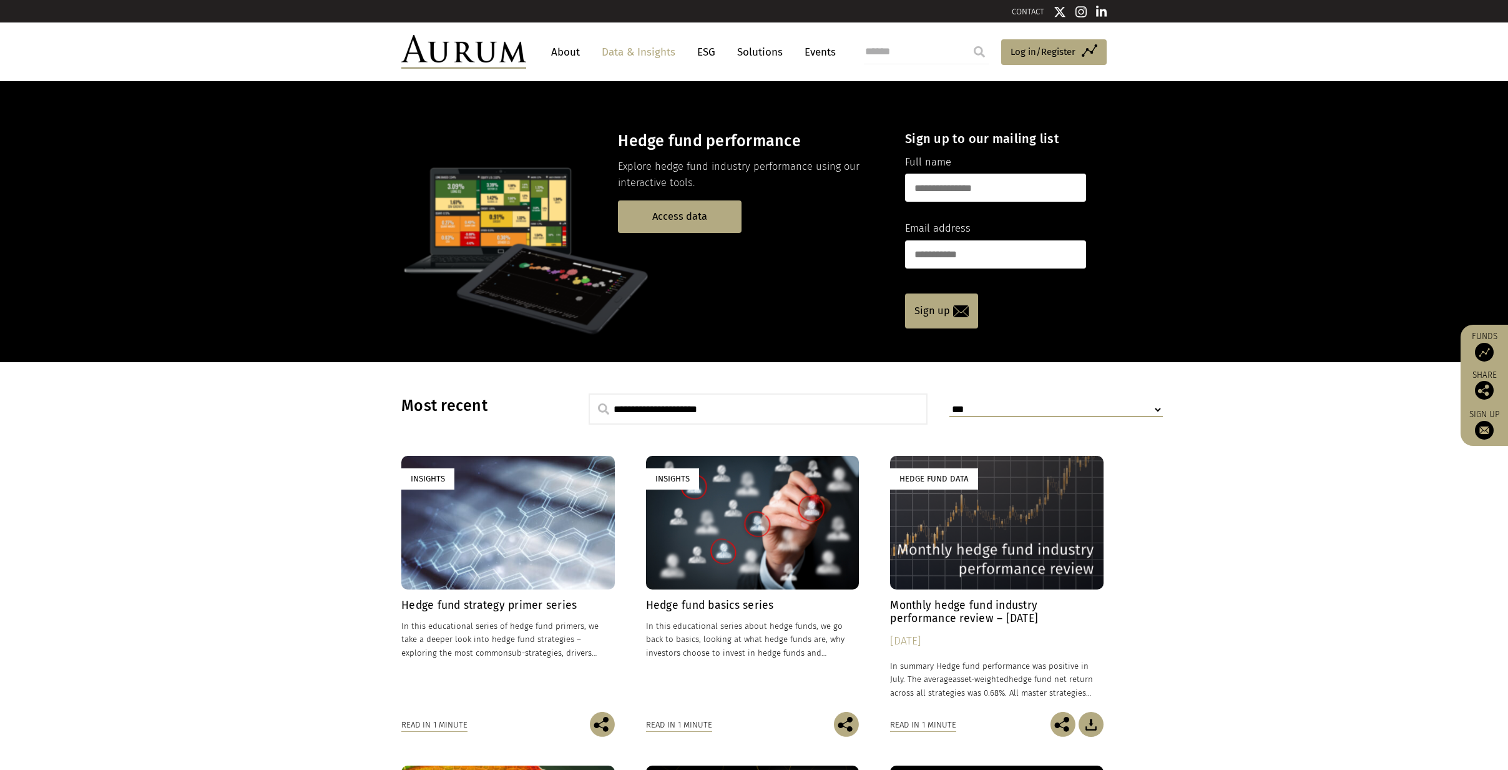
click at [570, 51] on link "About" at bounding box center [565, 52] width 41 height 23
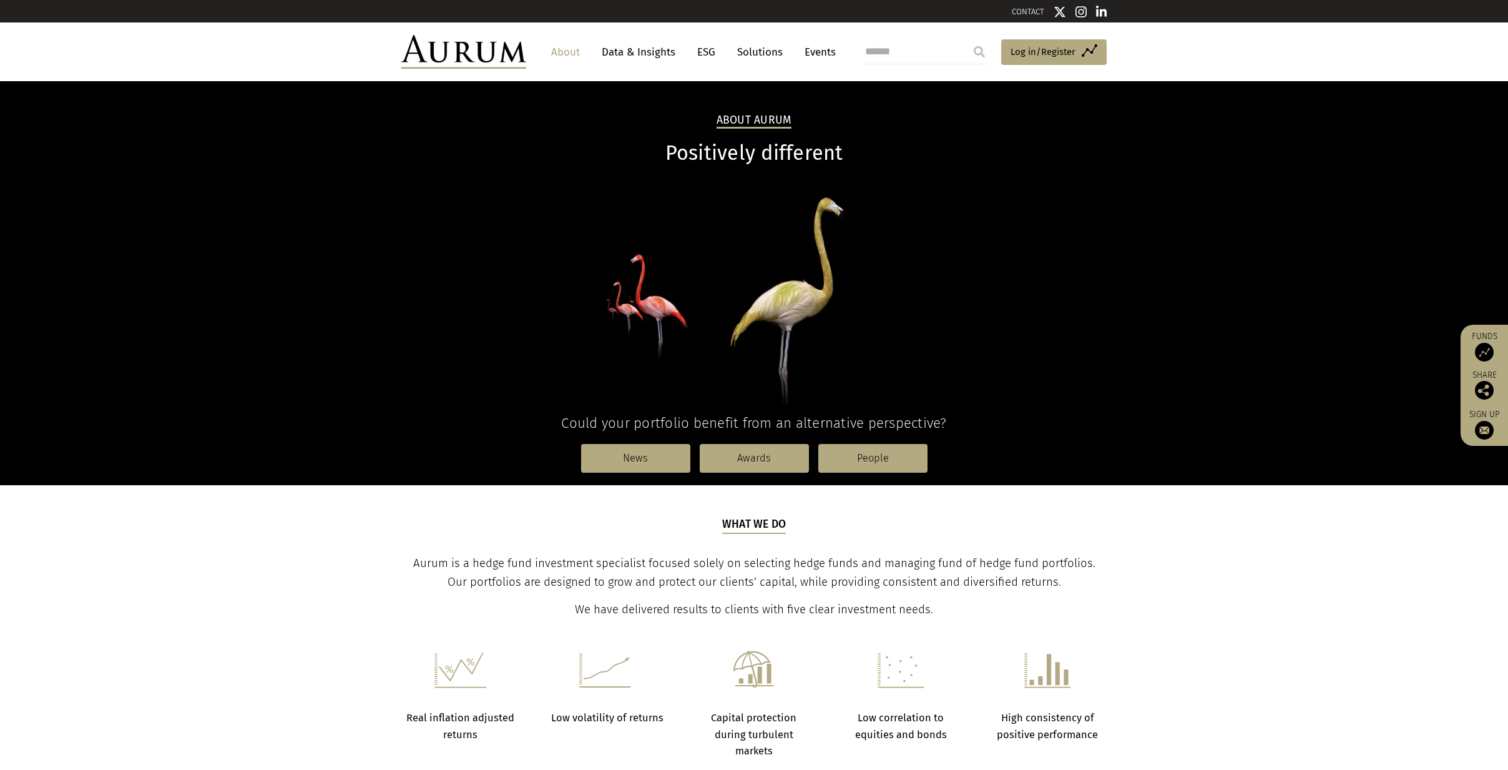
click at [624, 50] on link "Data & Insights" at bounding box center [638, 52] width 86 height 23
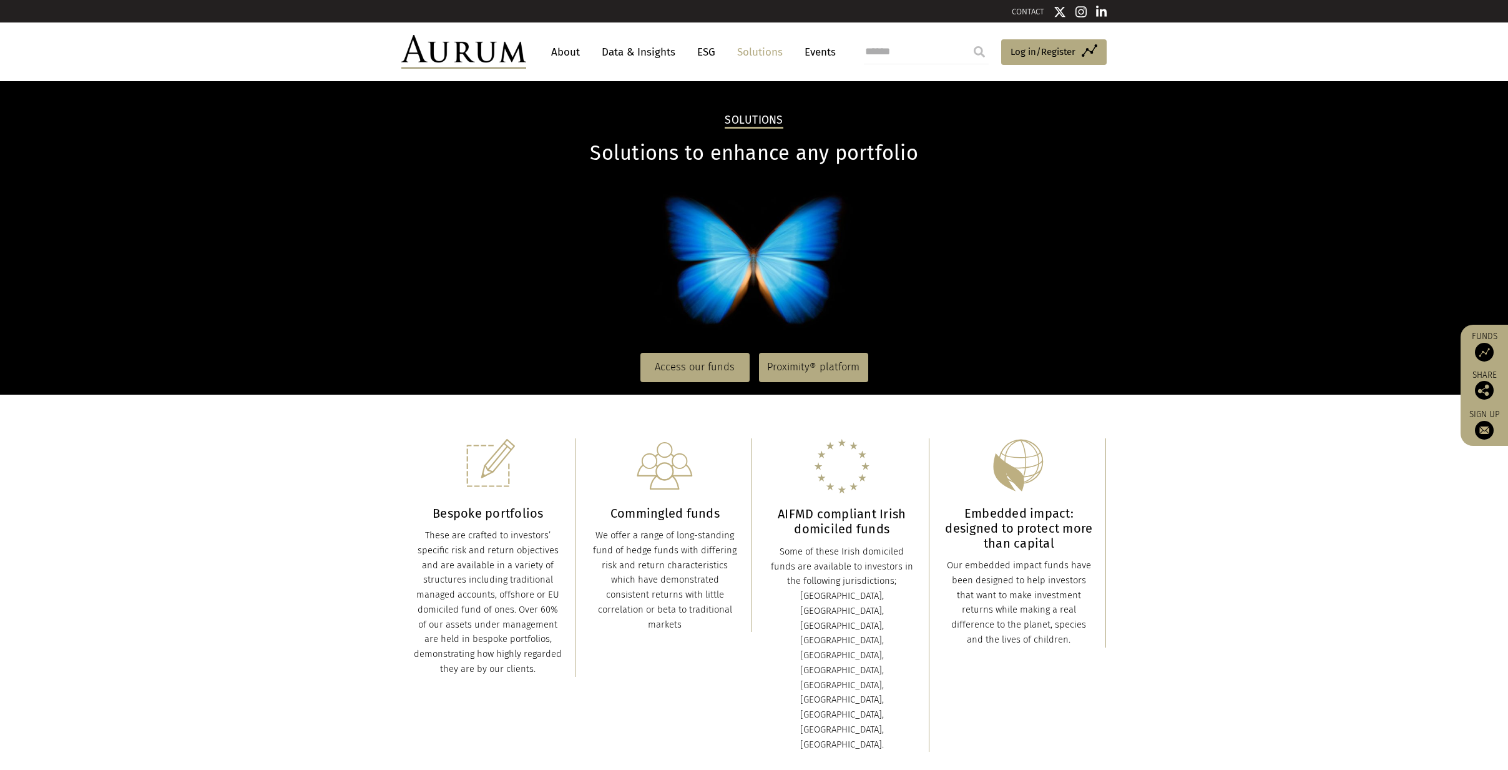
click at [804, 54] on link "Events" at bounding box center [816, 52] width 37 height 23
